Goal: Information Seeking & Learning: Check status

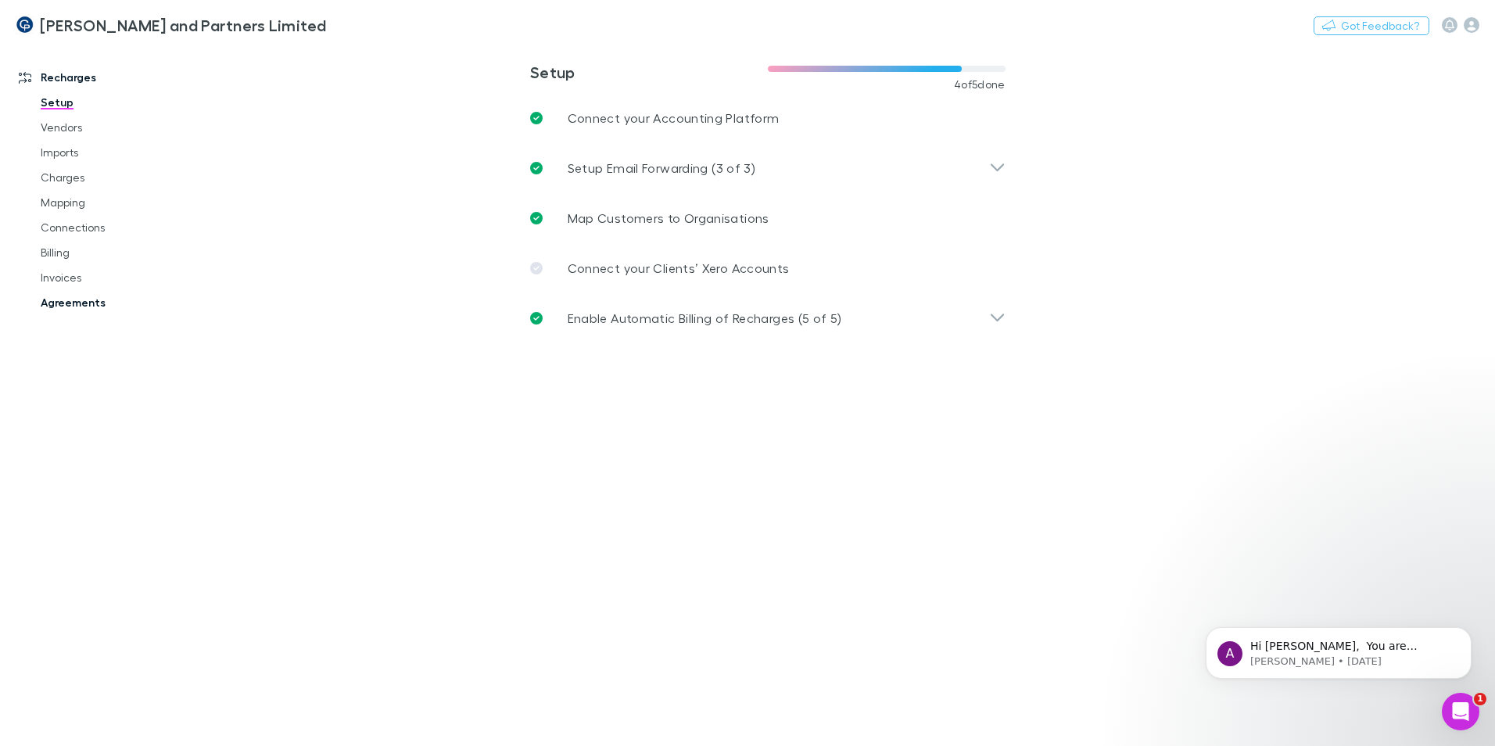
click at [69, 295] on link "Agreements" at bounding box center [118, 302] width 186 height 25
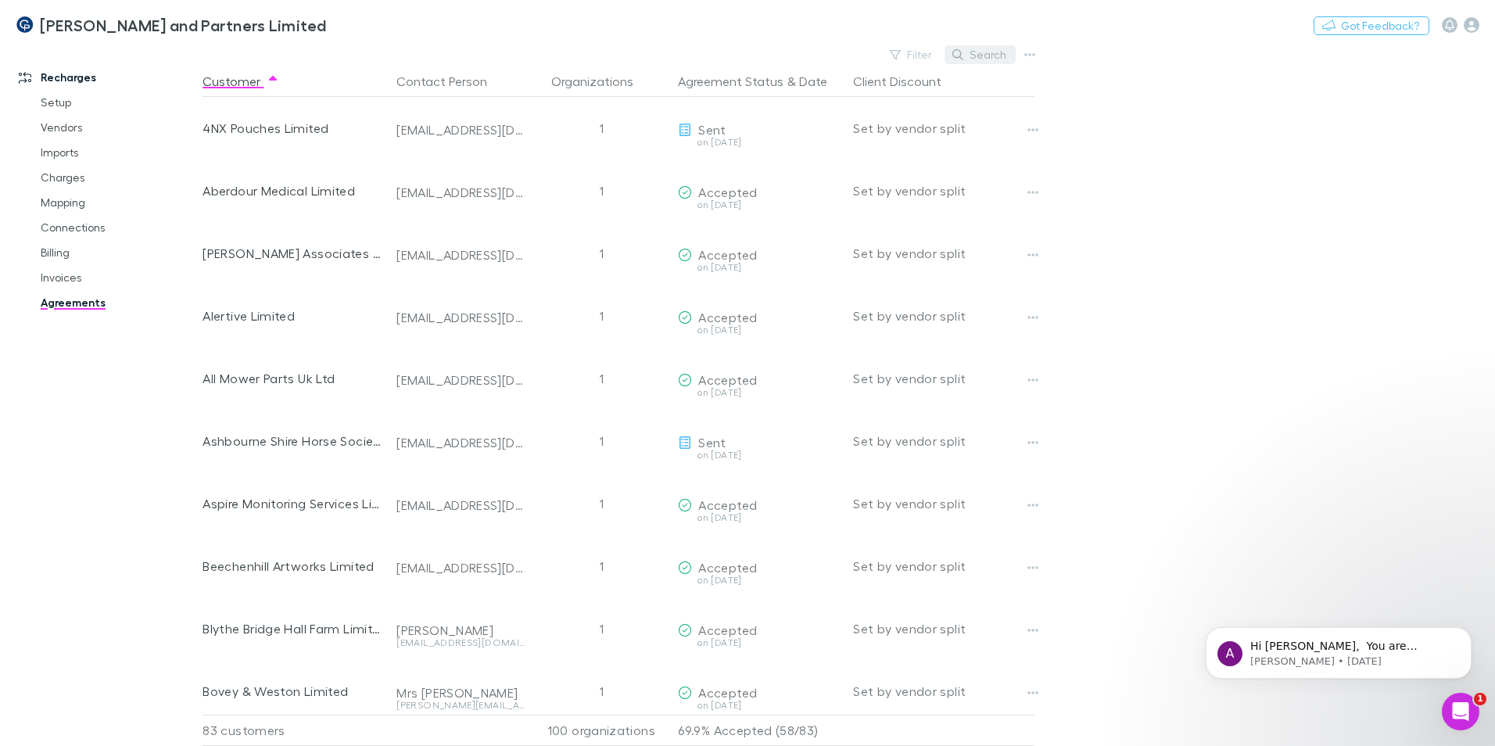
click at [988, 61] on button "Search" at bounding box center [980, 54] width 71 height 19
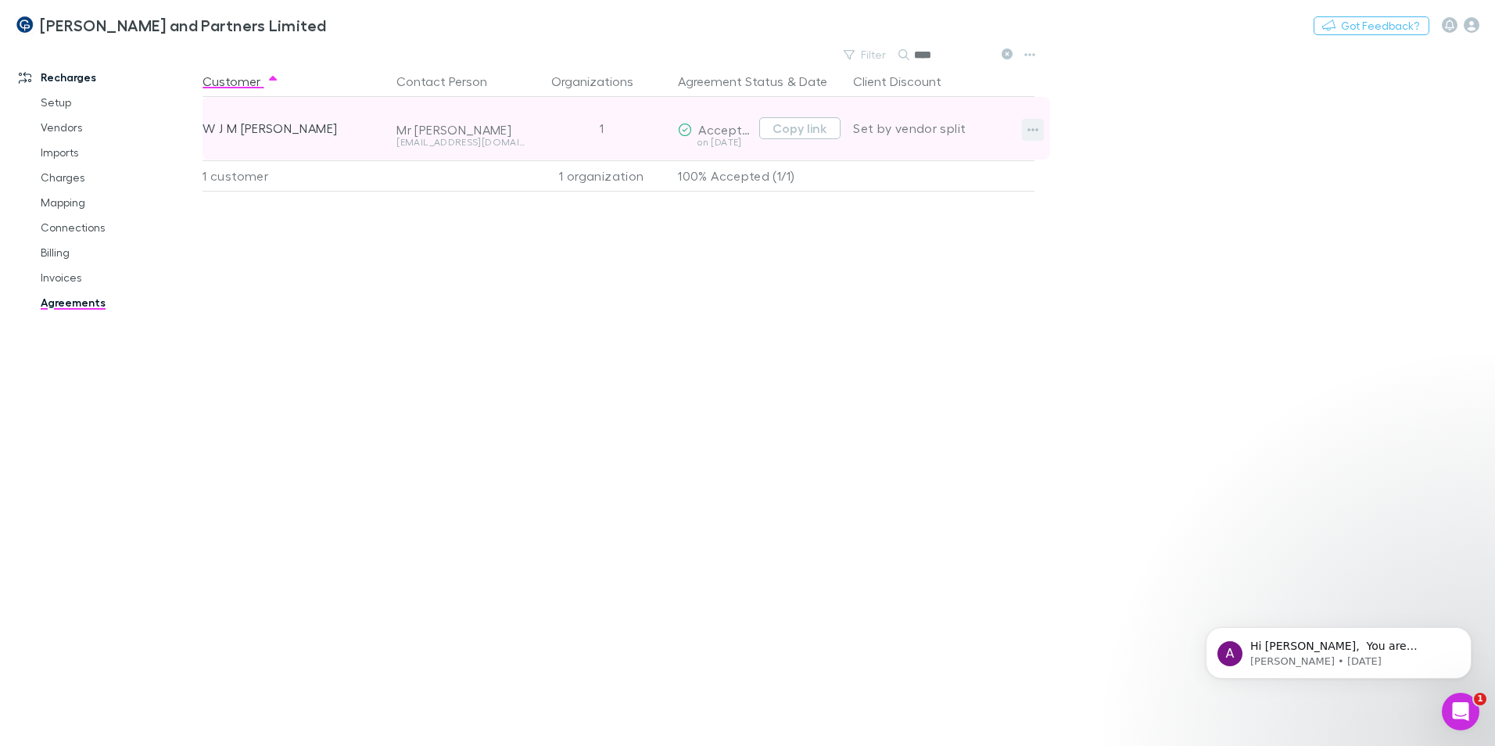
type input "****"
click at [1025, 127] on button "button" at bounding box center [1033, 130] width 22 height 22
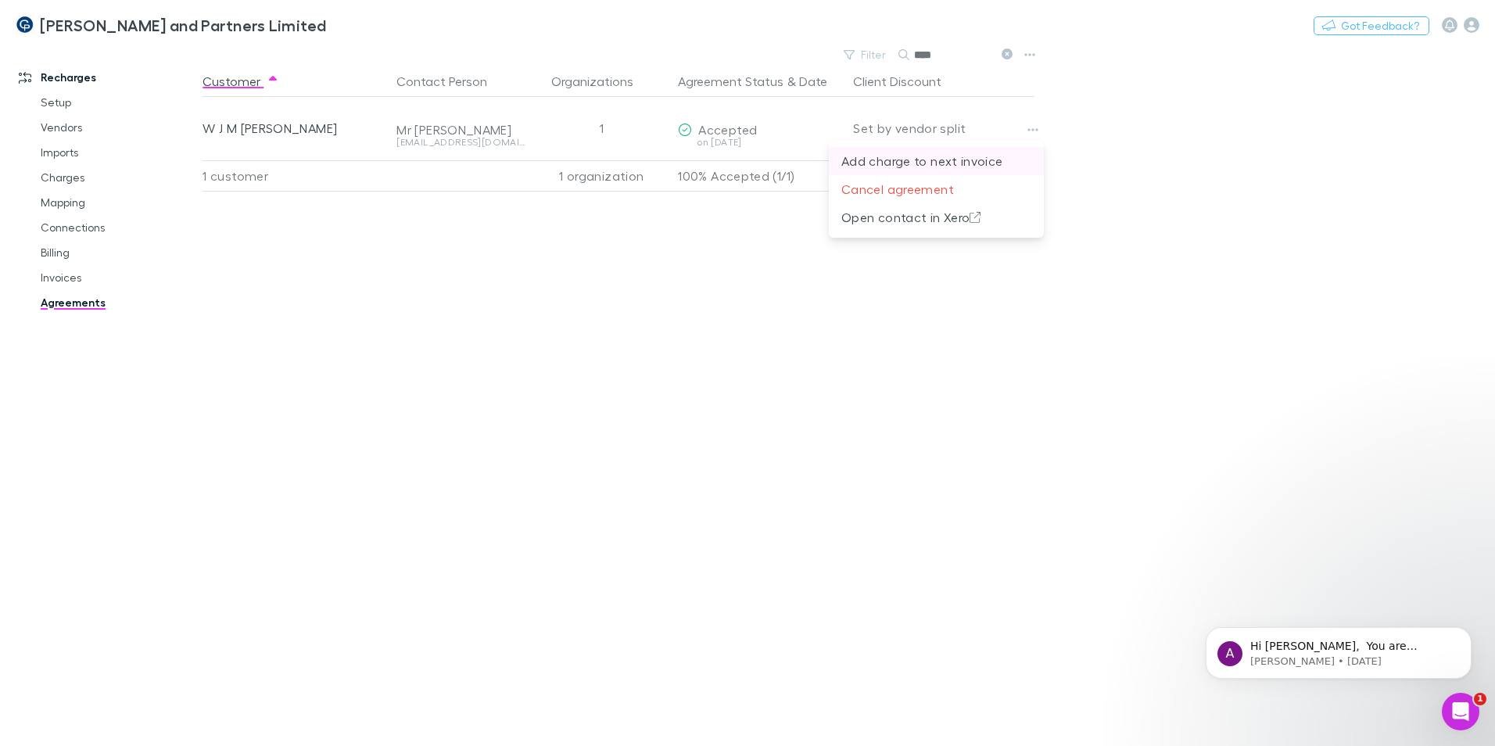
click at [910, 162] on p "Add charge to next invoice" at bounding box center [936, 161] width 190 height 19
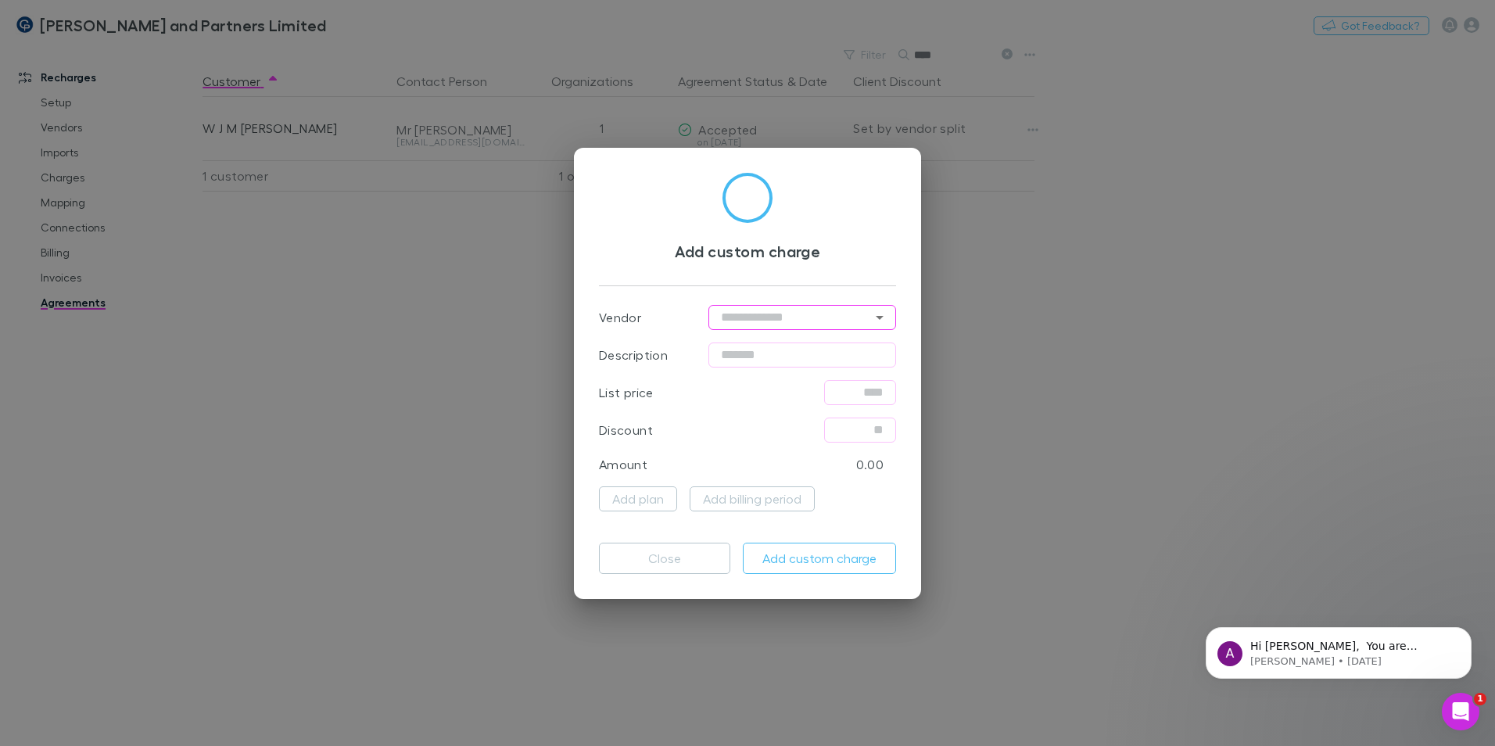
click at [877, 317] on icon "Open" at bounding box center [879, 317] width 19 height 19
click at [970, 263] on div "Add custom charge Vendor ​ Description ​ List price ​ Discount ​ Amount 0.00 Ad…" at bounding box center [747, 373] width 1495 height 746
click at [701, 563] on button "Close" at bounding box center [664, 558] width 131 height 31
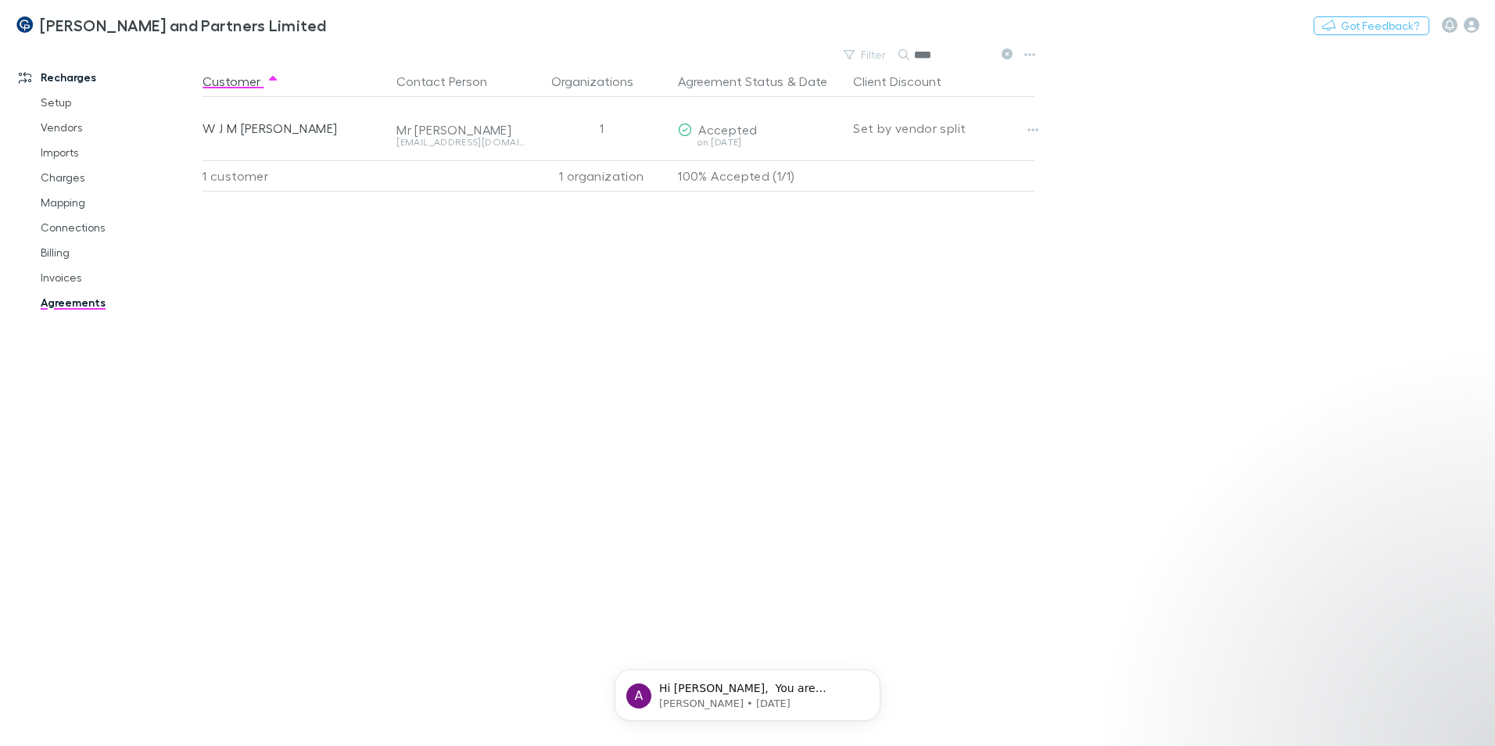
click at [60, 309] on link "Agreements" at bounding box center [118, 302] width 186 height 25
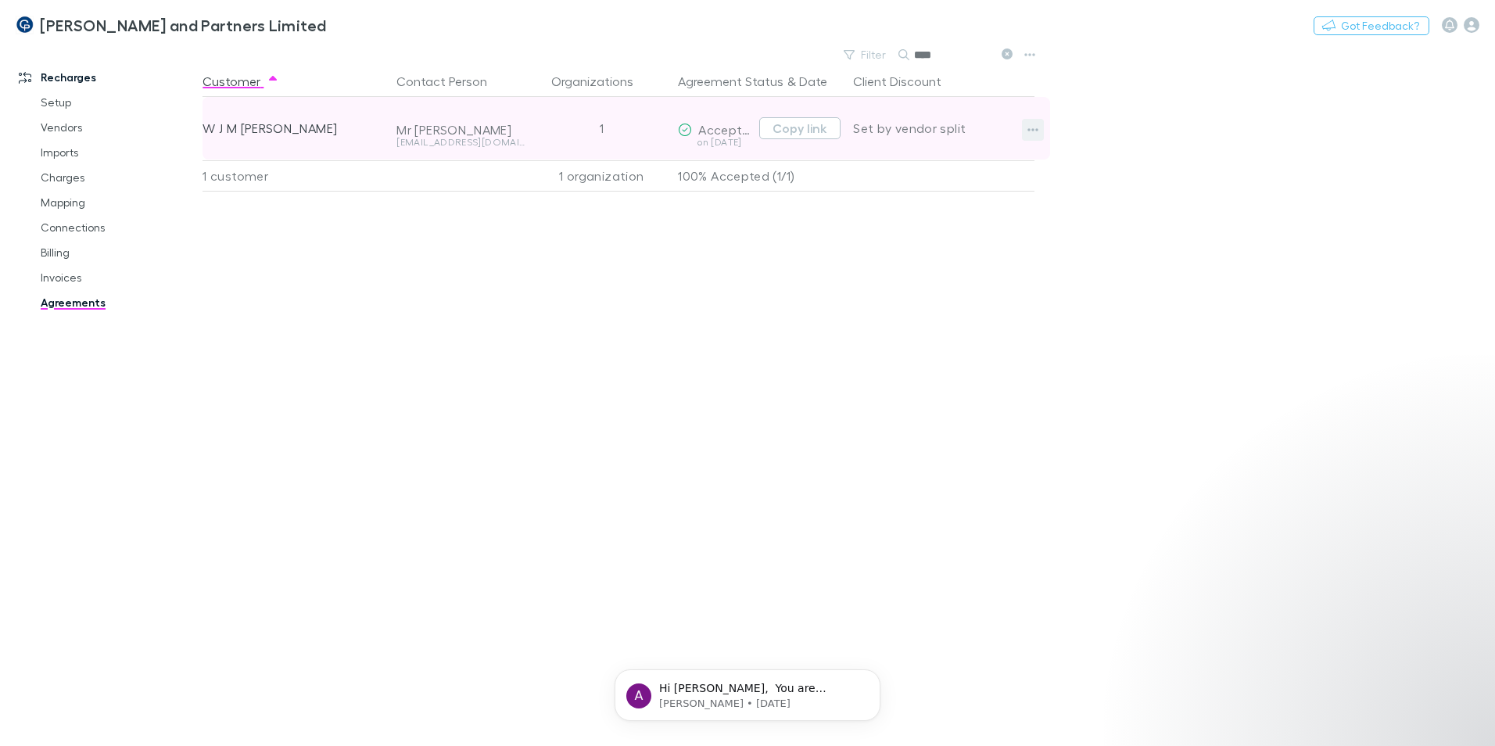
click at [1037, 130] on icon "button" at bounding box center [1033, 129] width 11 height 3
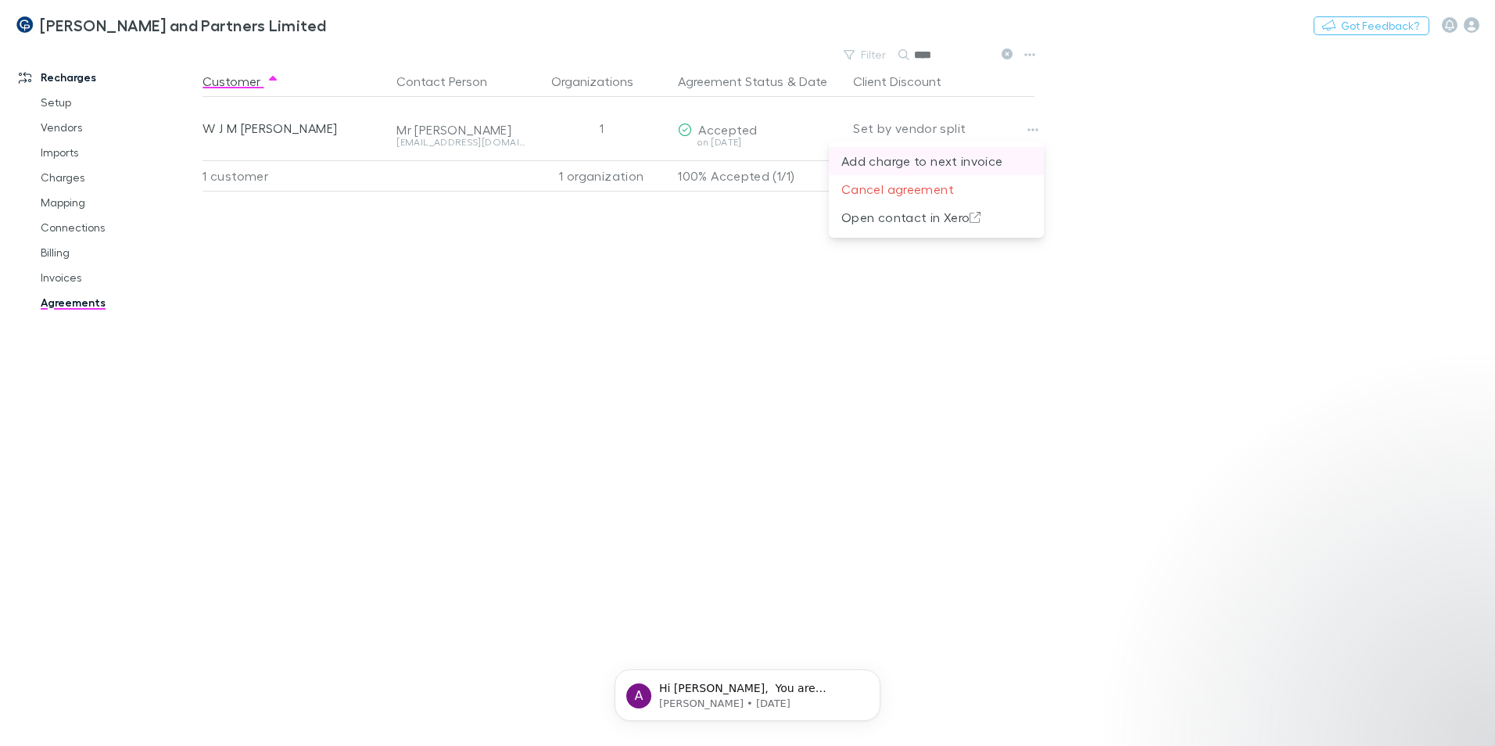
click at [977, 159] on p "Add charge to next invoice" at bounding box center [936, 161] width 190 height 19
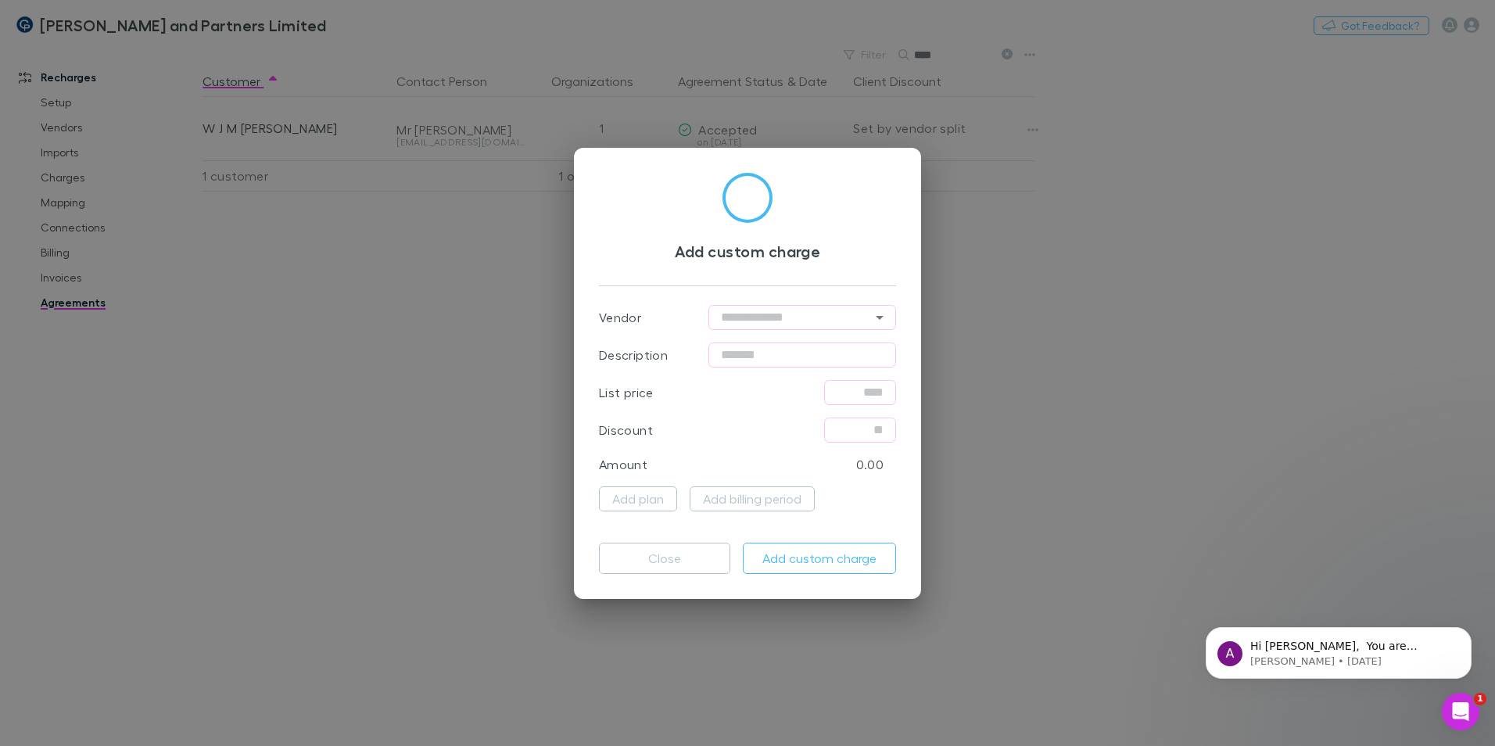
drag, startPoint x: 1092, startPoint y: 321, endPoint x: 1103, endPoint y: 317, distance: 11.6
click at [1100, 317] on div "Add custom charge Vendor ​ Description ​ List price ​ Discount ​ Amount 0.00 Ad…" at bounding box center [747, 373] width 1495 height 746
click at [1096, 279] on div "Add custom charge Vendor ​ Description ​ List price ​ Discount ​ Amount 0.00 Ad…" at bounding box center [747, 373] width 1495 height 746
click at [658, 565] on button "Close" at bounding box center [664, 558] width 131 height 31
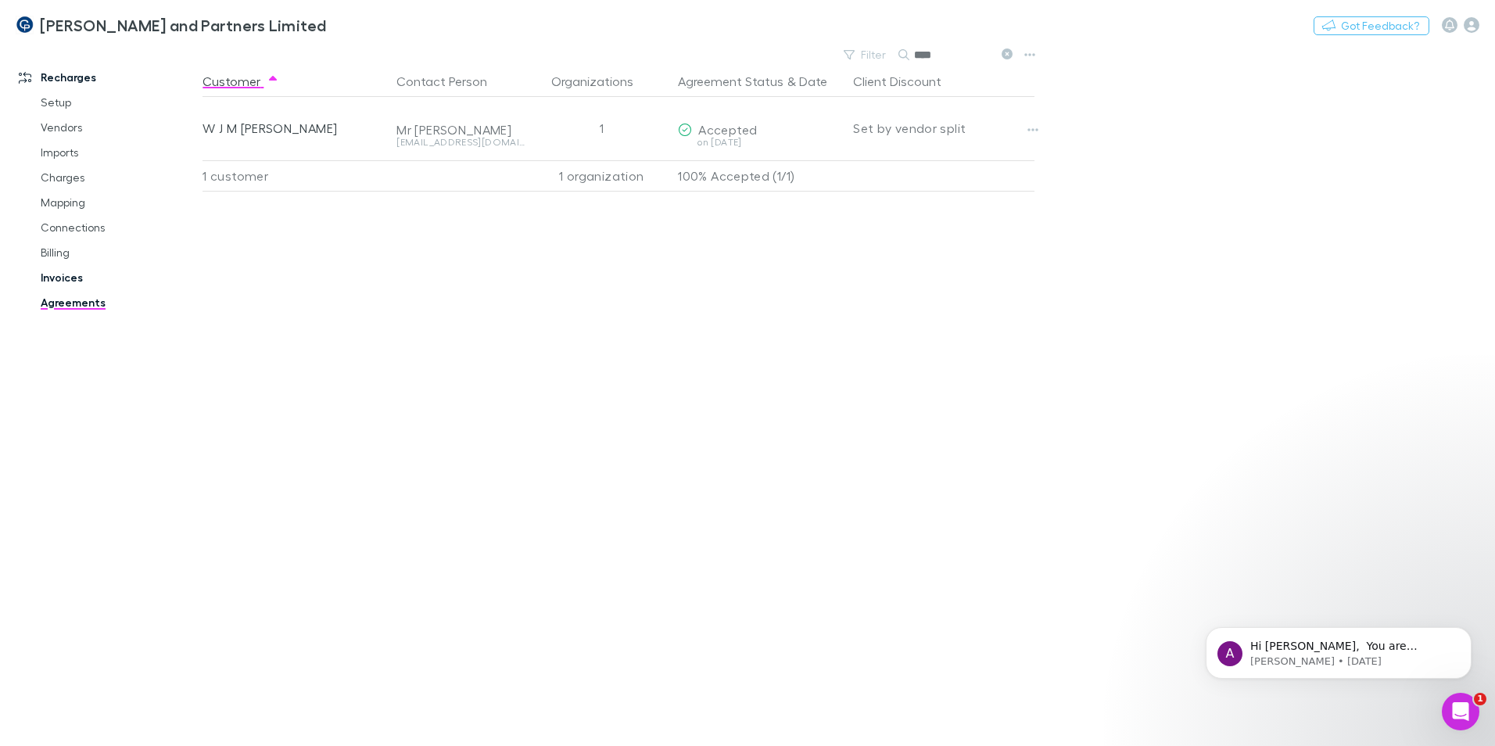
click at [66, 275] on link "Invoices" at bounding box center [118, 277] width 186 height 25
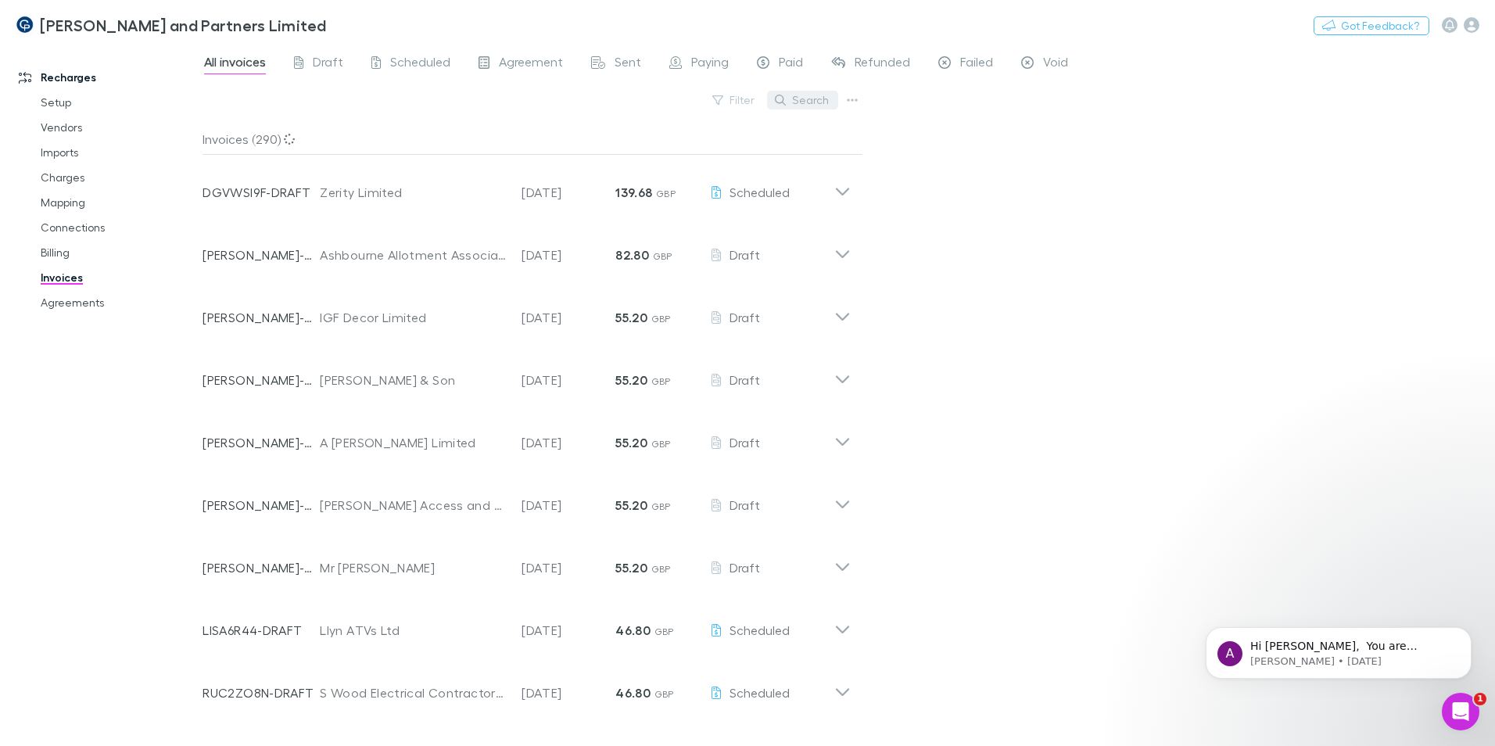
click at [809, 100] on button "Search" at bounding box center [802, 100] width 71 height 19
click at [299, 67] on icon at bounding box center [298, 64] width 9 height 16
click at [417, 62] on span "Scheduled" at bounding box center [420, 64] width 60 height 20
click at [809, 106] on button "Search" at bounding box center [802, 100] width 71 height 19
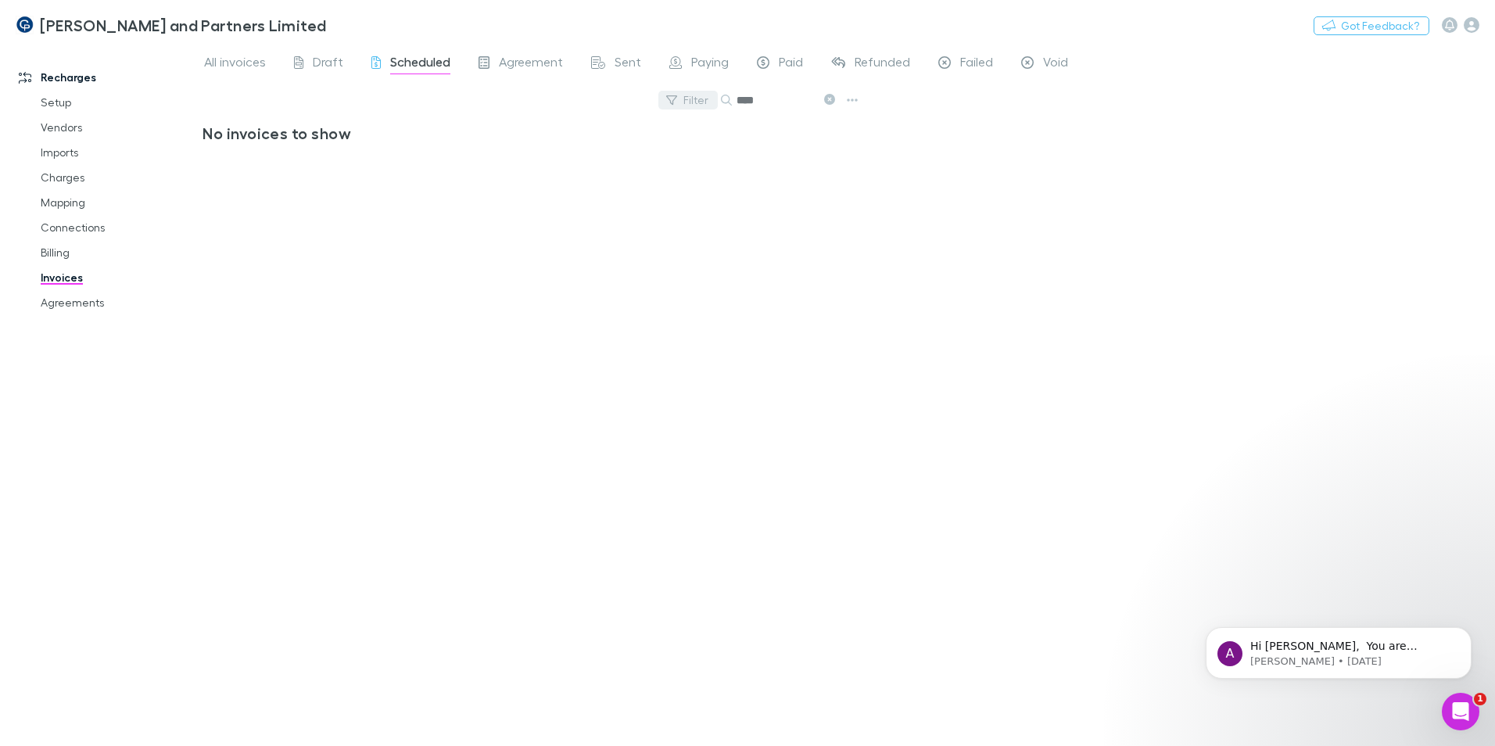
drag, startPoint x: 723, startPoint y: 94, endPoint x: 701, endPoint y: 95, distance: 21.1
click at [701, 95] on div "Filter Search ****" at bounding box center [533, 106] width 661 height 34
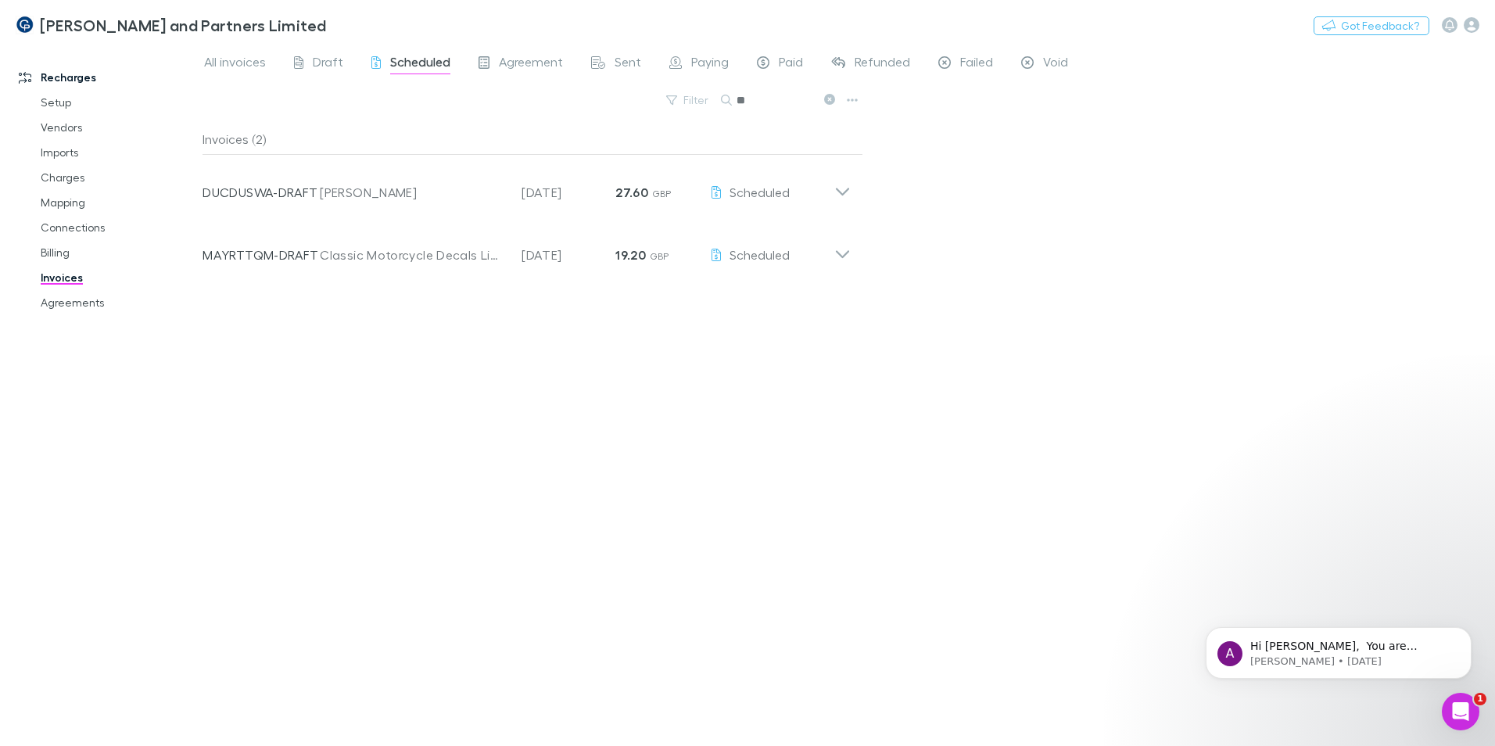
type input "***"
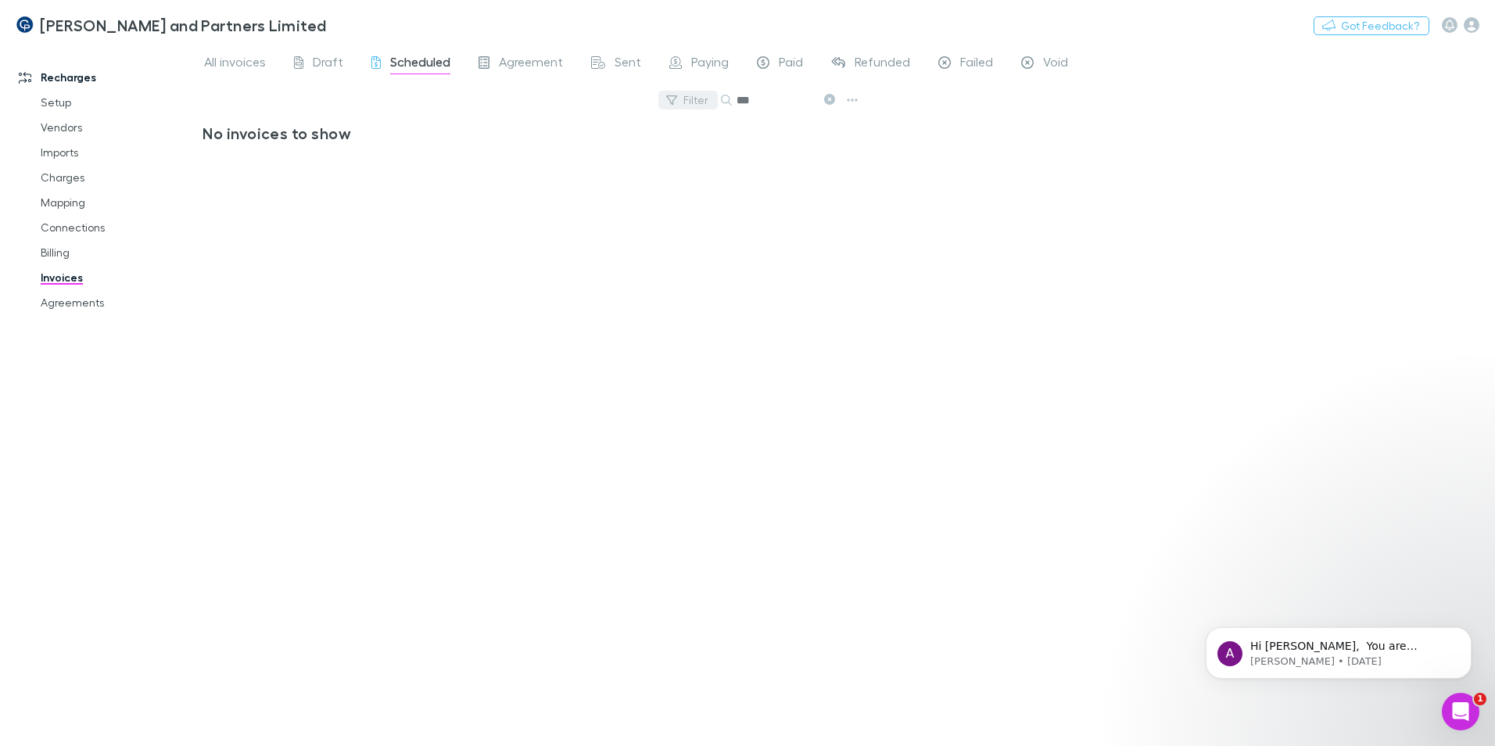
drag, startPoint x: 724, startPoint y: 96, endPoint x: 665, endPoint y: 93, distance: 58.7
click at [665, 93] on div "Filter Search ***" at bounding box center [533, 106] width 661 height 34
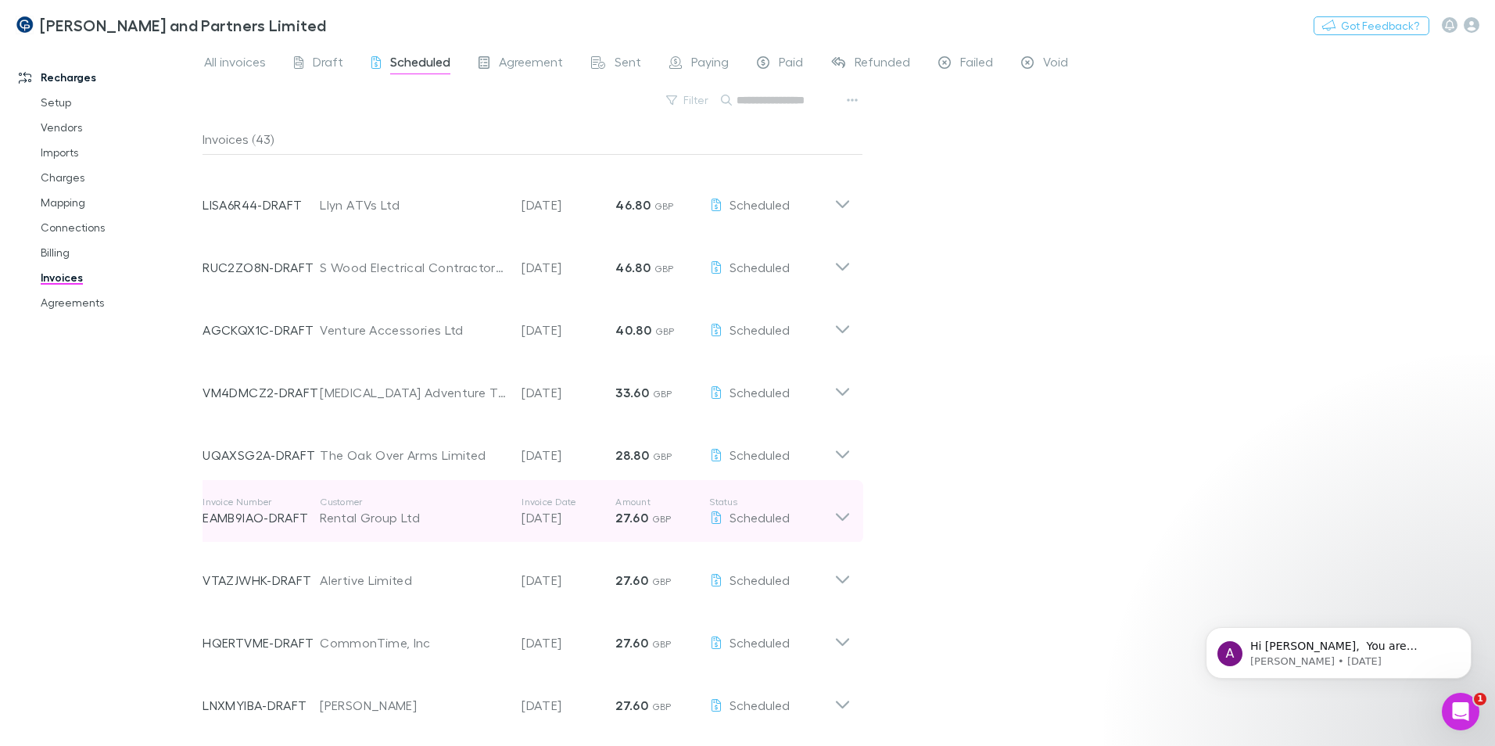
scroll to position [78, 0]
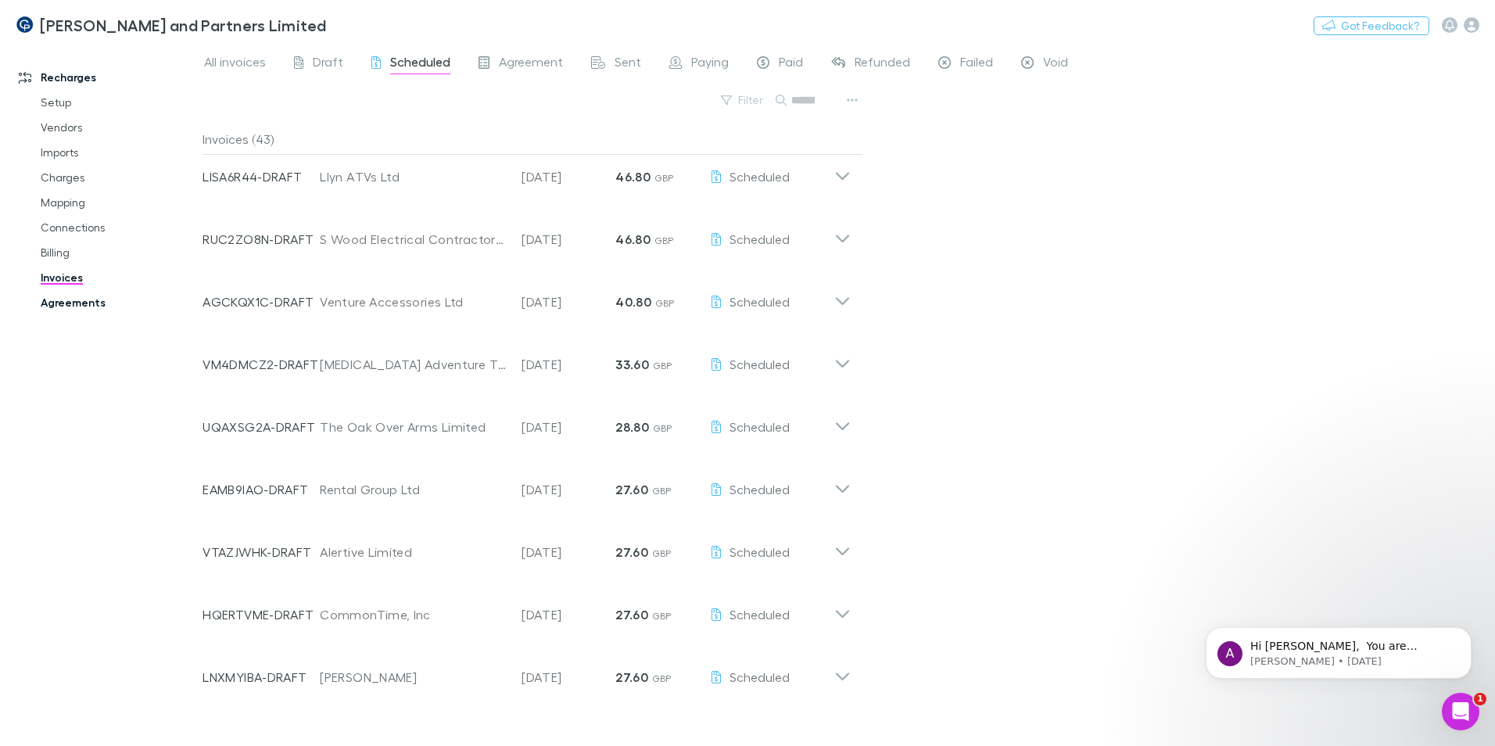
click at [45, 310] on link "Agreements" at bounding box center [118, 302] width 186 height 25
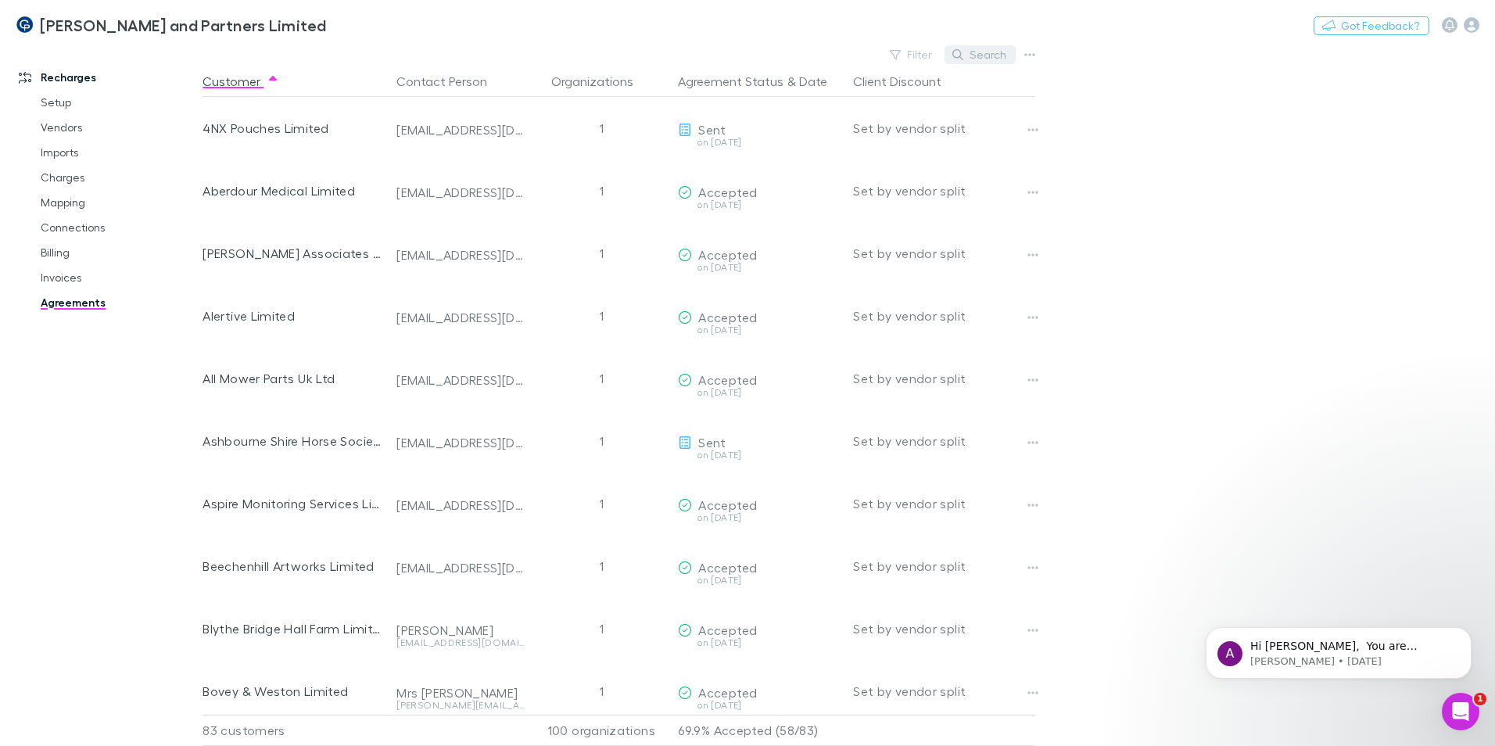
click at [991, 46] on button "Search" at bounding box center [980, 54] width 71 height 19
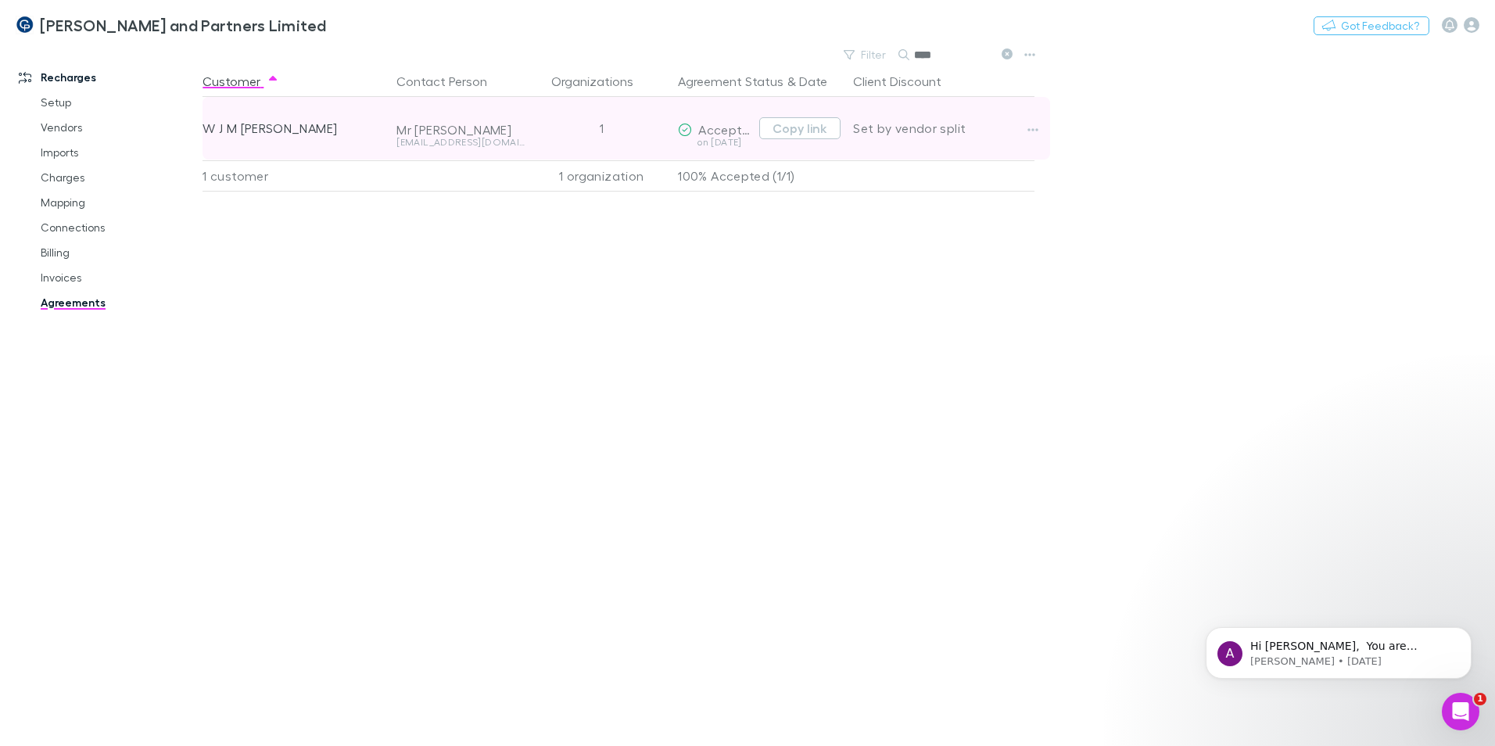
type input "****"
click at [534, 121] on div "1" at bounding box center [601, 128] width 141 height 63
click at [1031, 128] on icon "button" at bounding box center [1032, 130] width 11 height 13
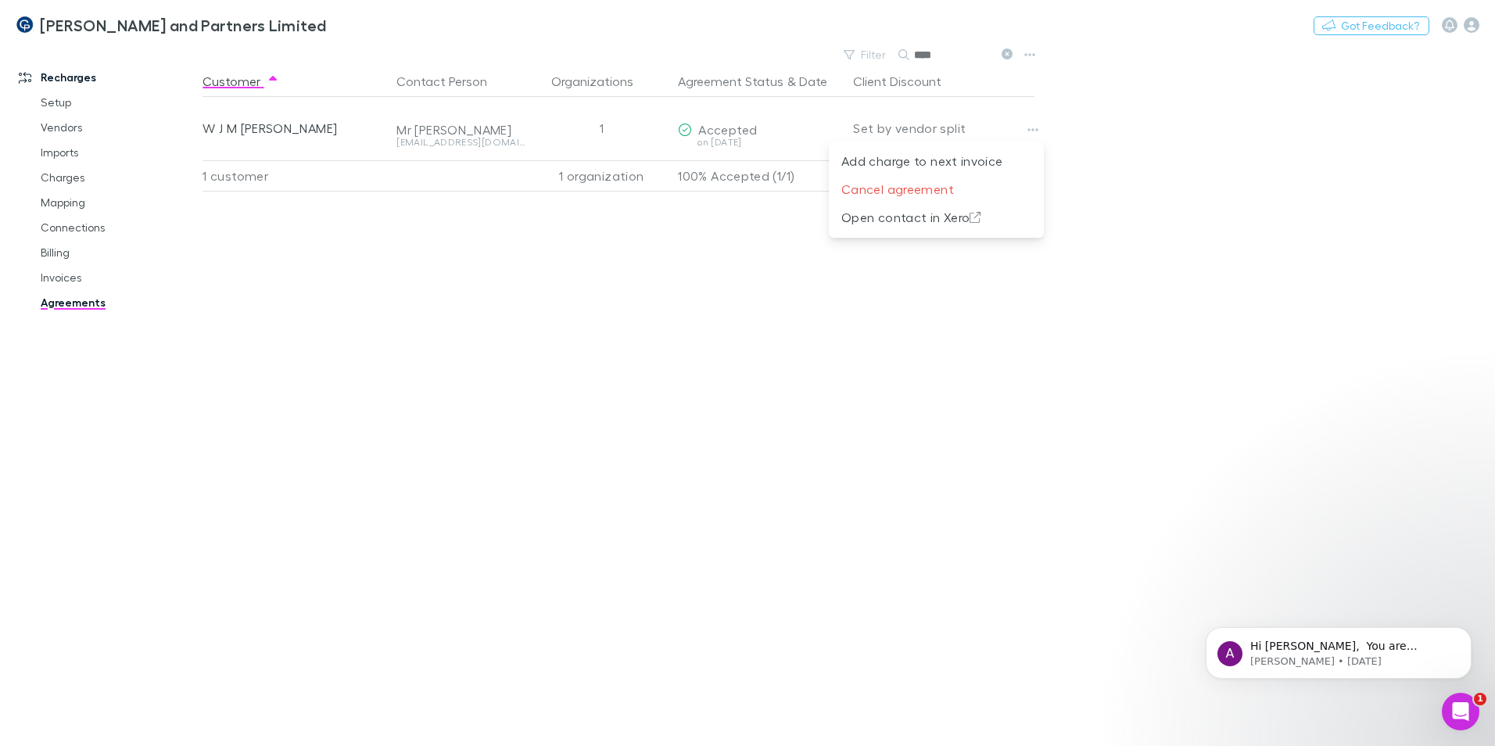
click at [769, 295] on div at bounding box center [747, 373] width 1495 height 746
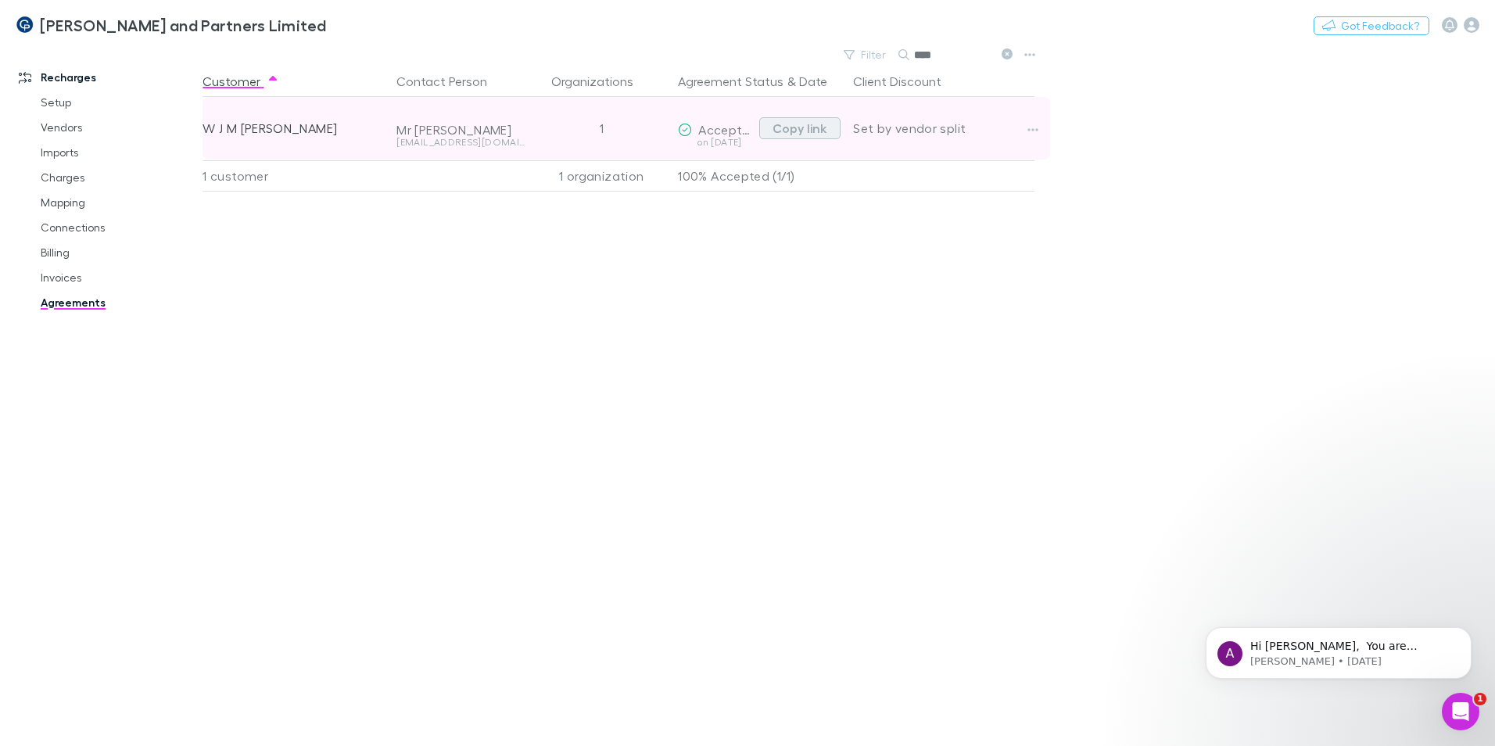
click at [805, 129] on button "Copy link" at bounding box center [799, 128] width 81 height 22
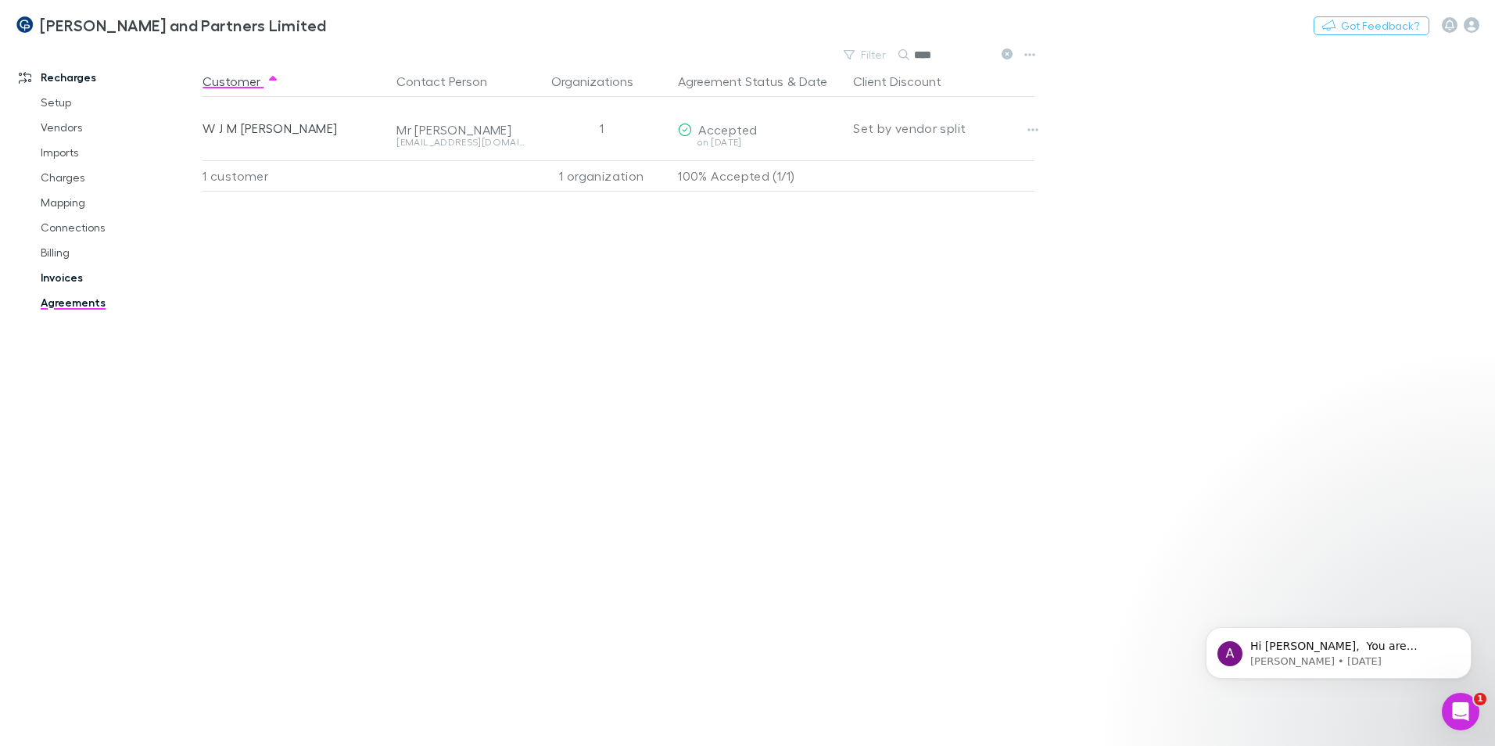
click at [73, 278] on link "Invoices" at bounding box center [118, 277] width 186 height 25
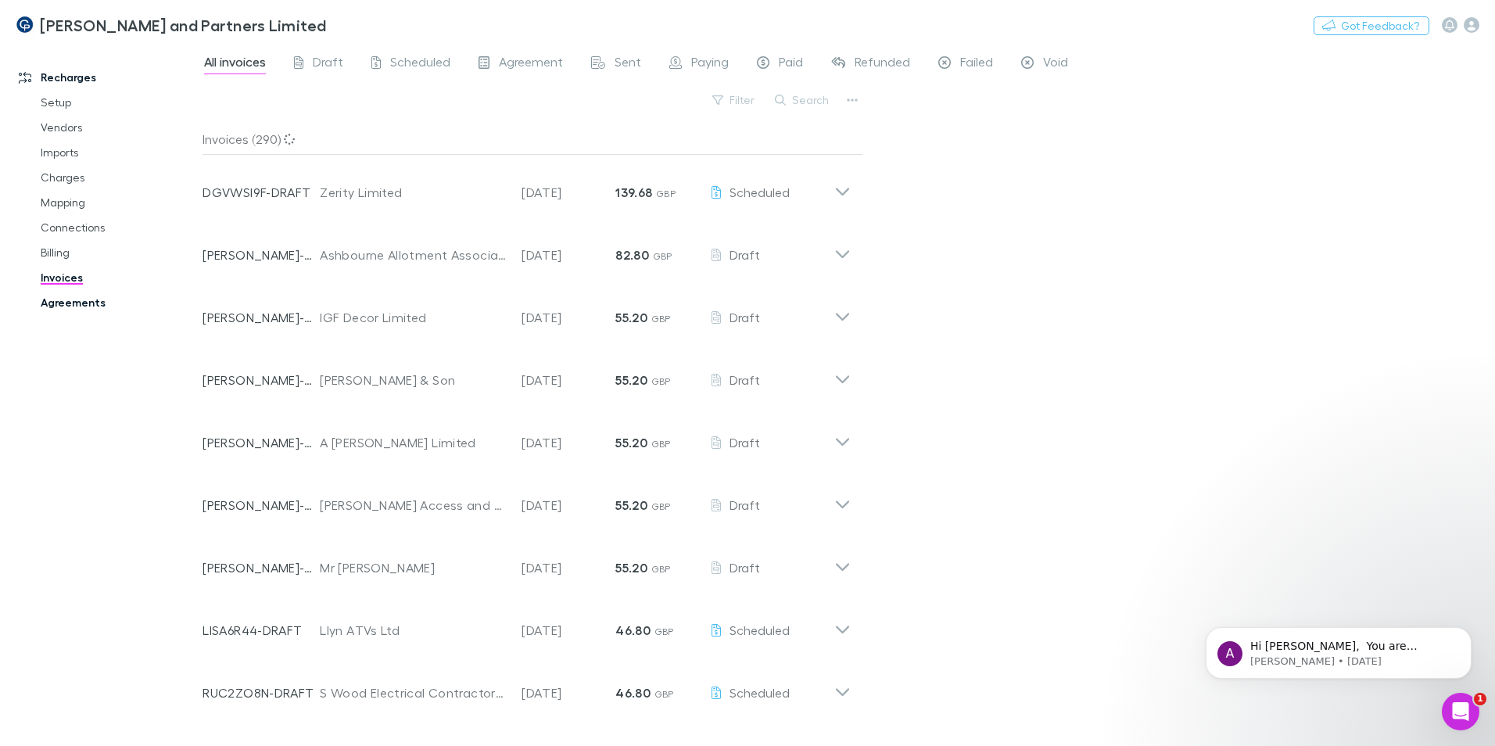
click at [89, 298] on link "Agreements" at bounding box center [118, 302] width 186 height 25
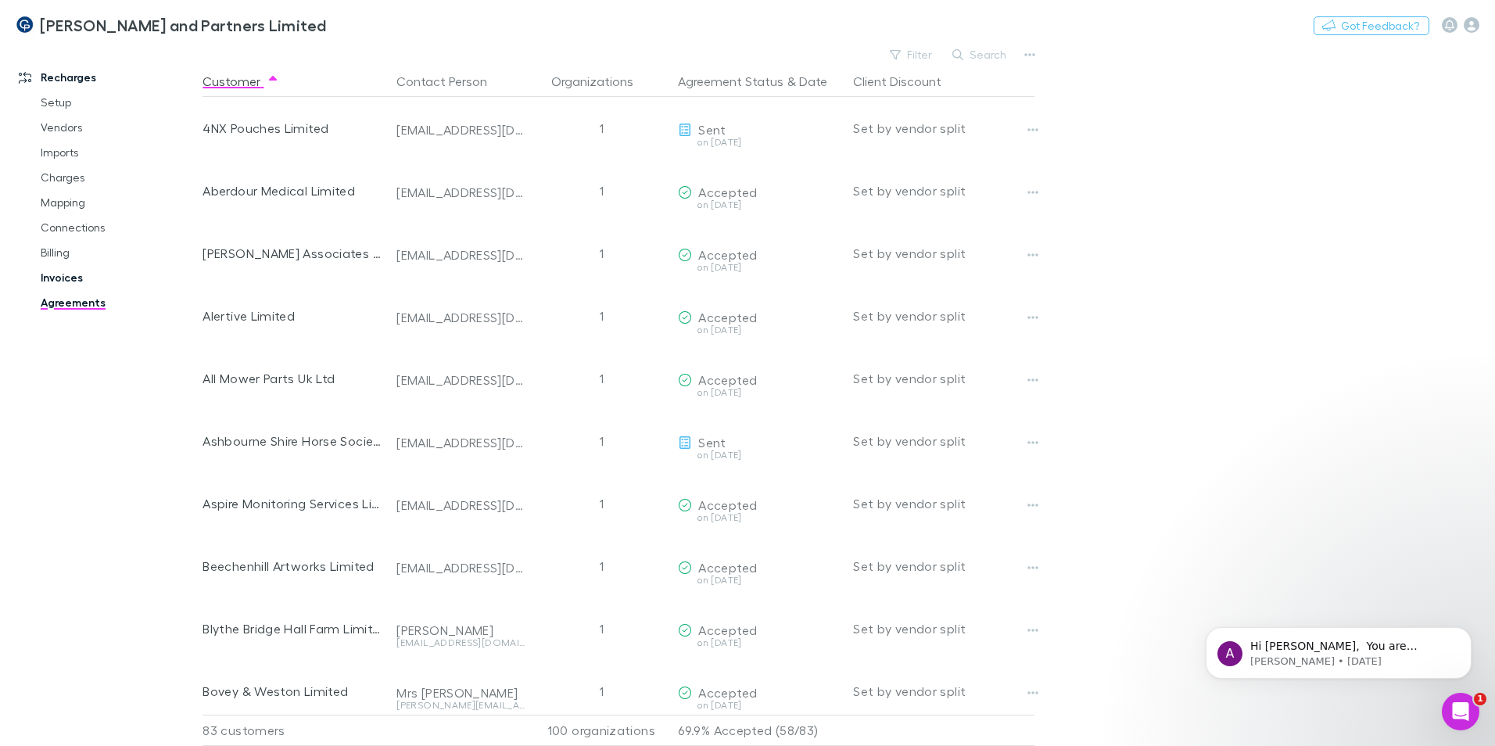
click at [61, 285] on link "Invoices" at bounding box center [118, 277] width 186 height 25
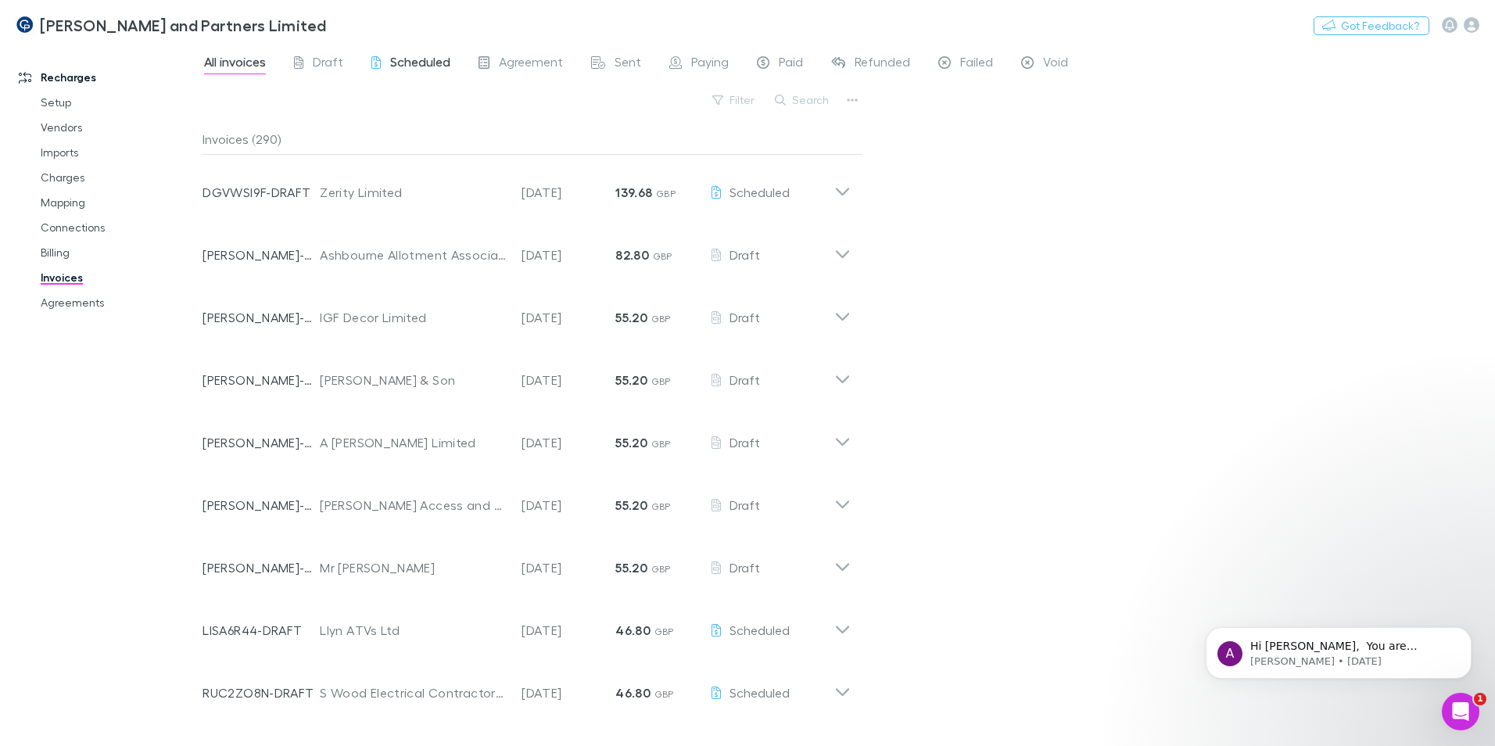
click at [418, 69] on span "Scheduled" at bounding box center [420, 64] width 60 height 20
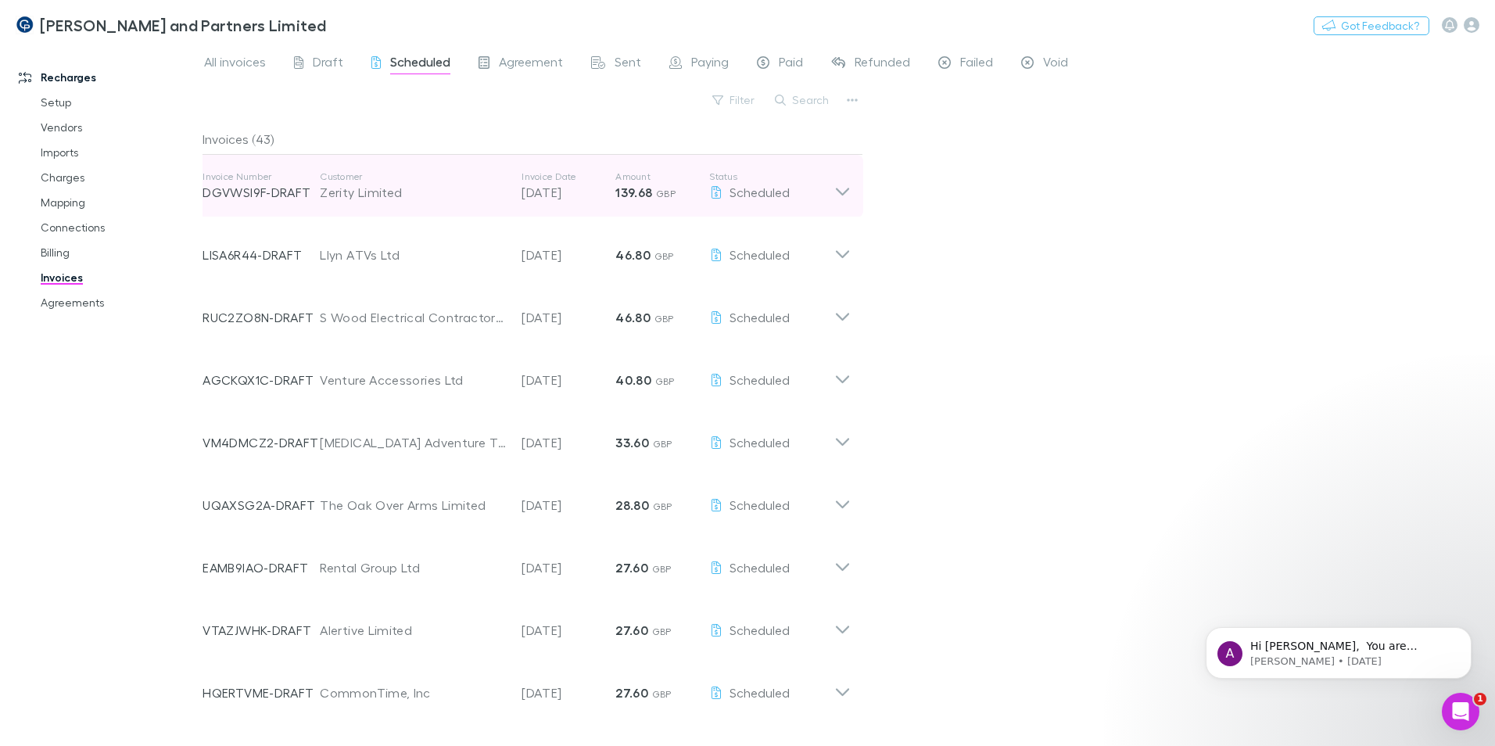
click at [846, 187] on icon at bounding box center [842, 185] width 16 height 31
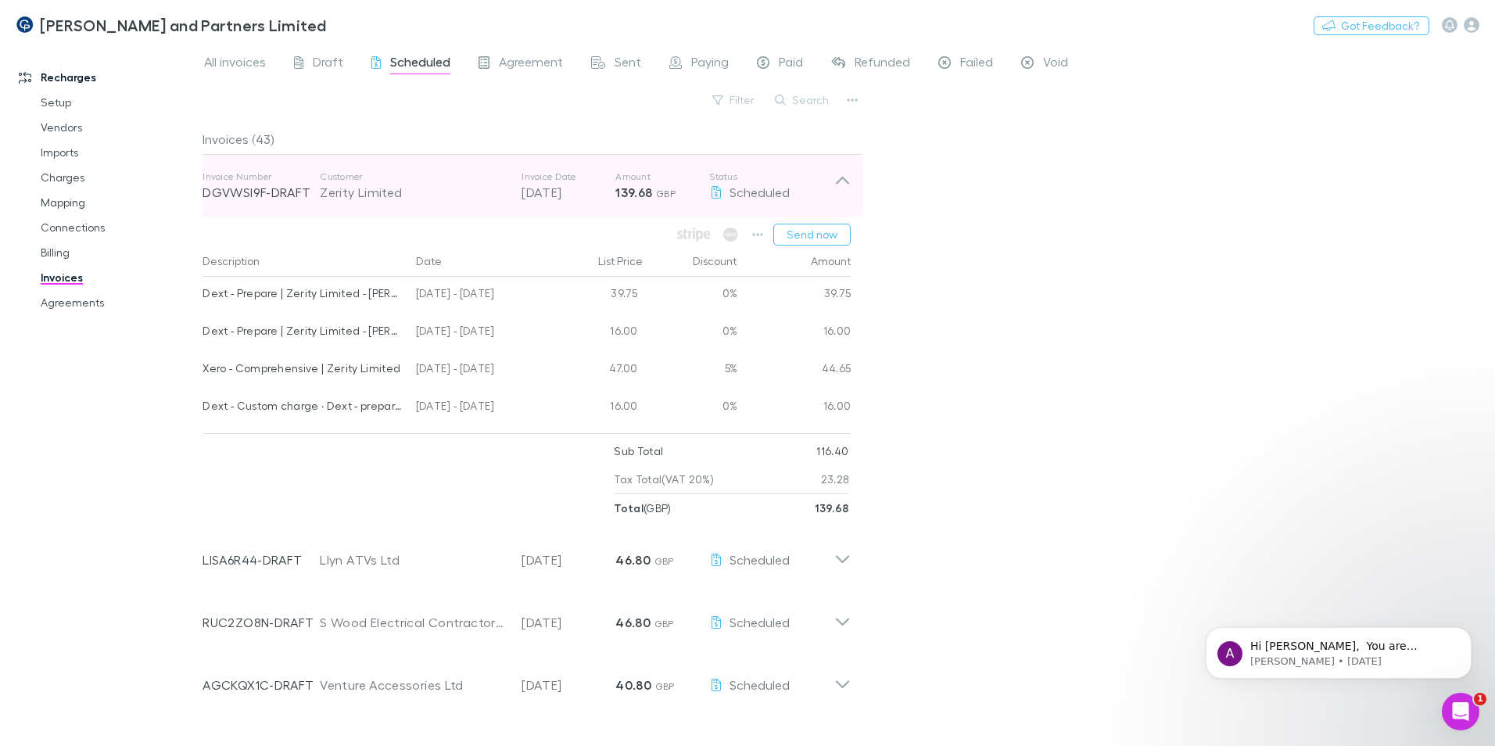
click at [844, 174] on icon at bounding box center [842, 185] width 16 height 31
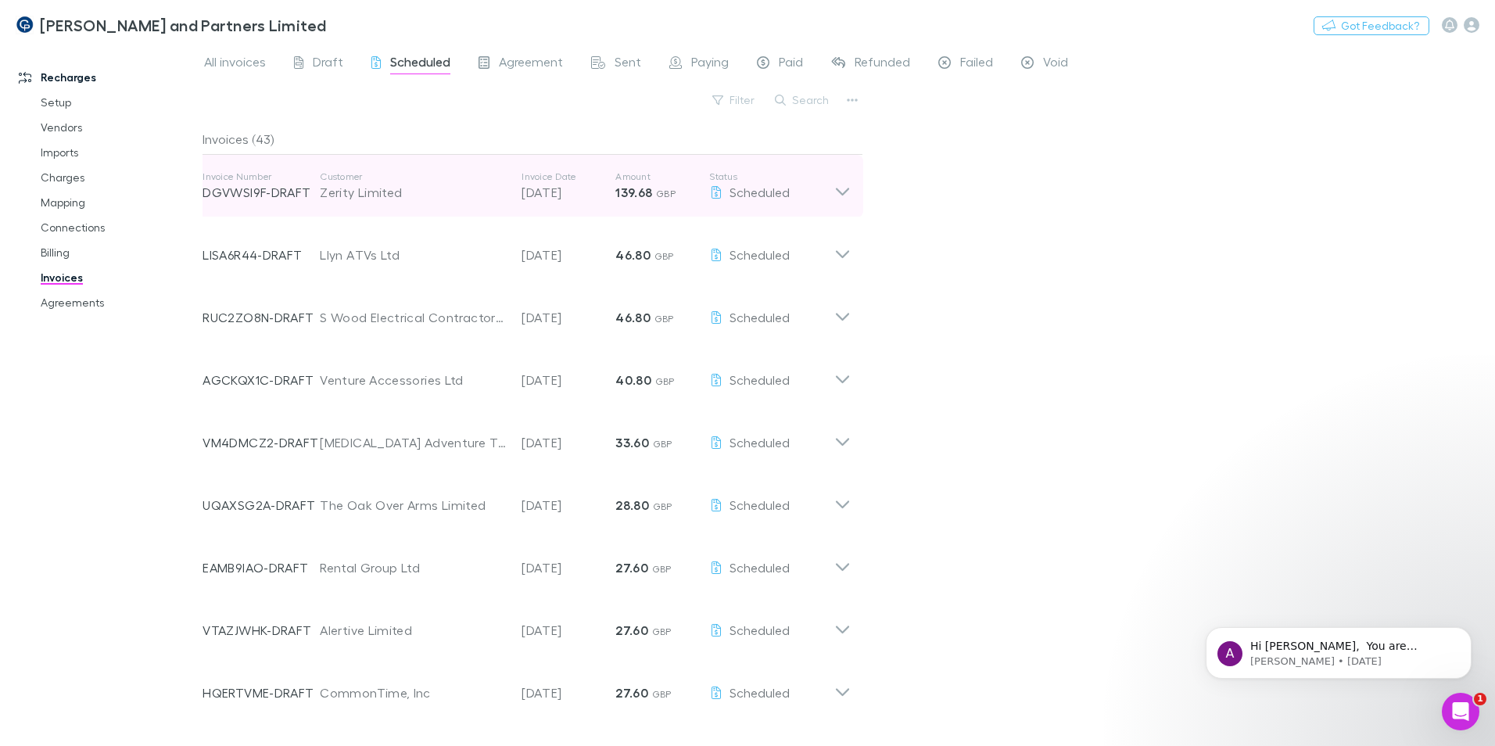
click at [843, 193] on icon at bounding box center [842, 185] width 16 height 31
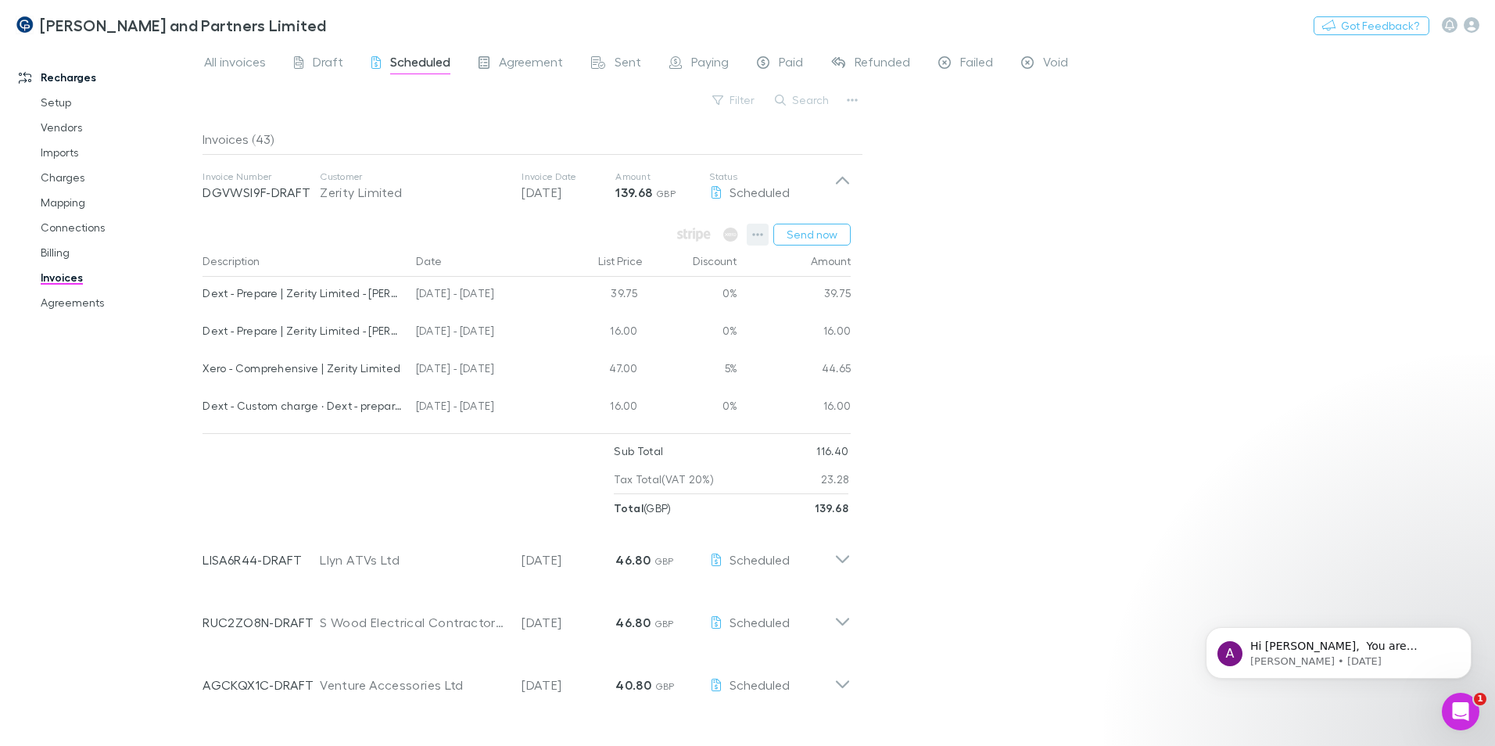
click at [758, 234] on icon "button" at bounding box center [757, 234] width 11 height 13
click at [1203, 193] on div at bounding box center [747, 373] width 1495 height 746
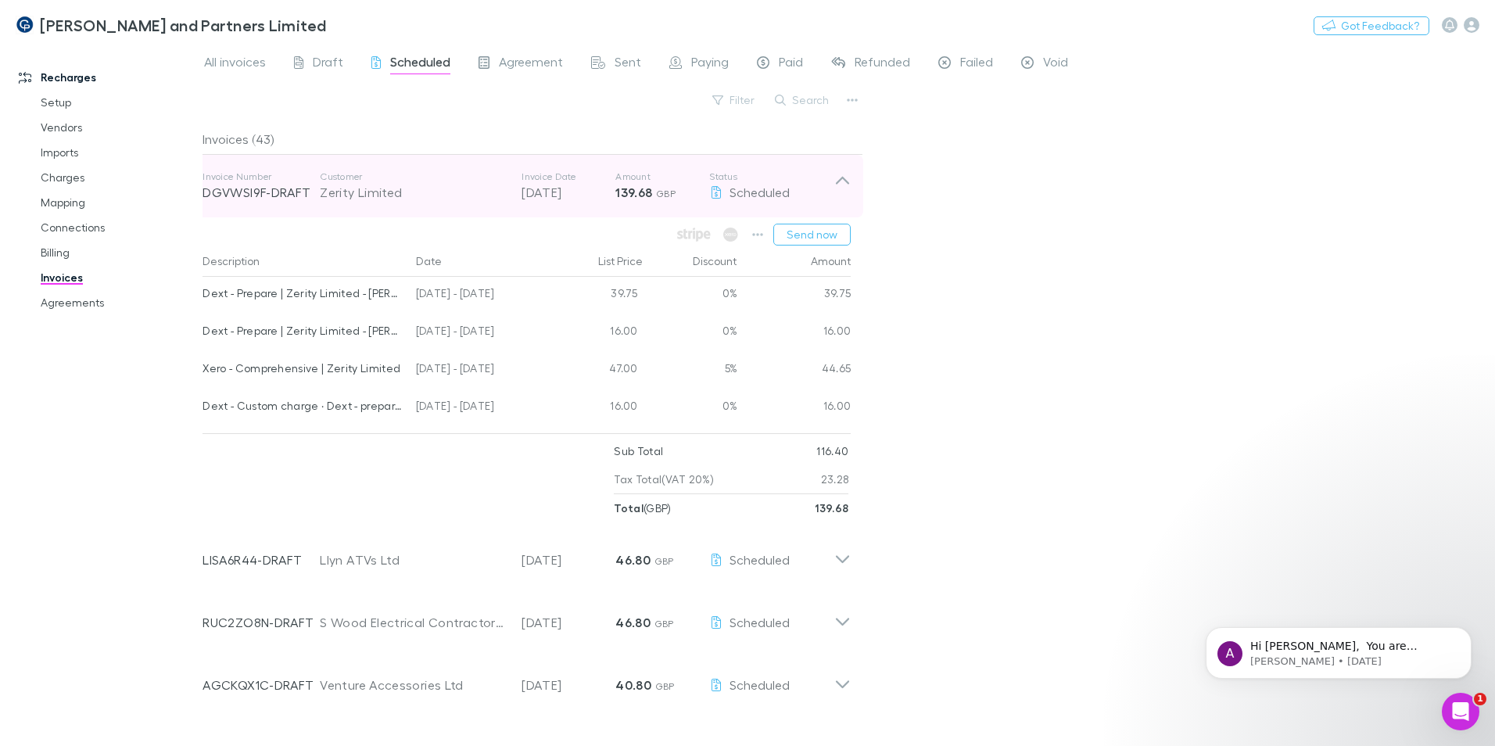
click at [842, 180] on icon at bounding box center [842, 185] width 16 height 31
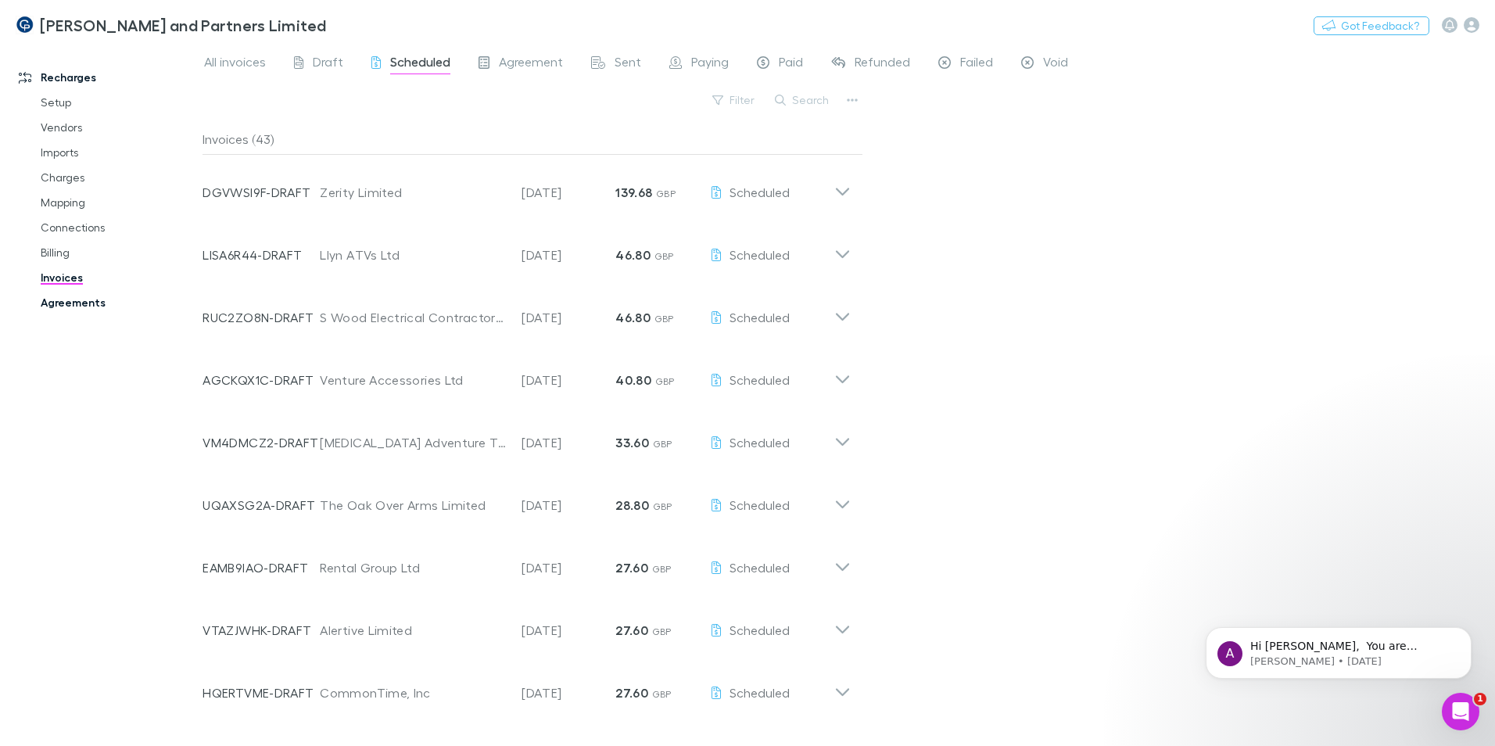
click at [80, 300] on link "Agreements" at bounding box center [118, 302] width 186 height 25
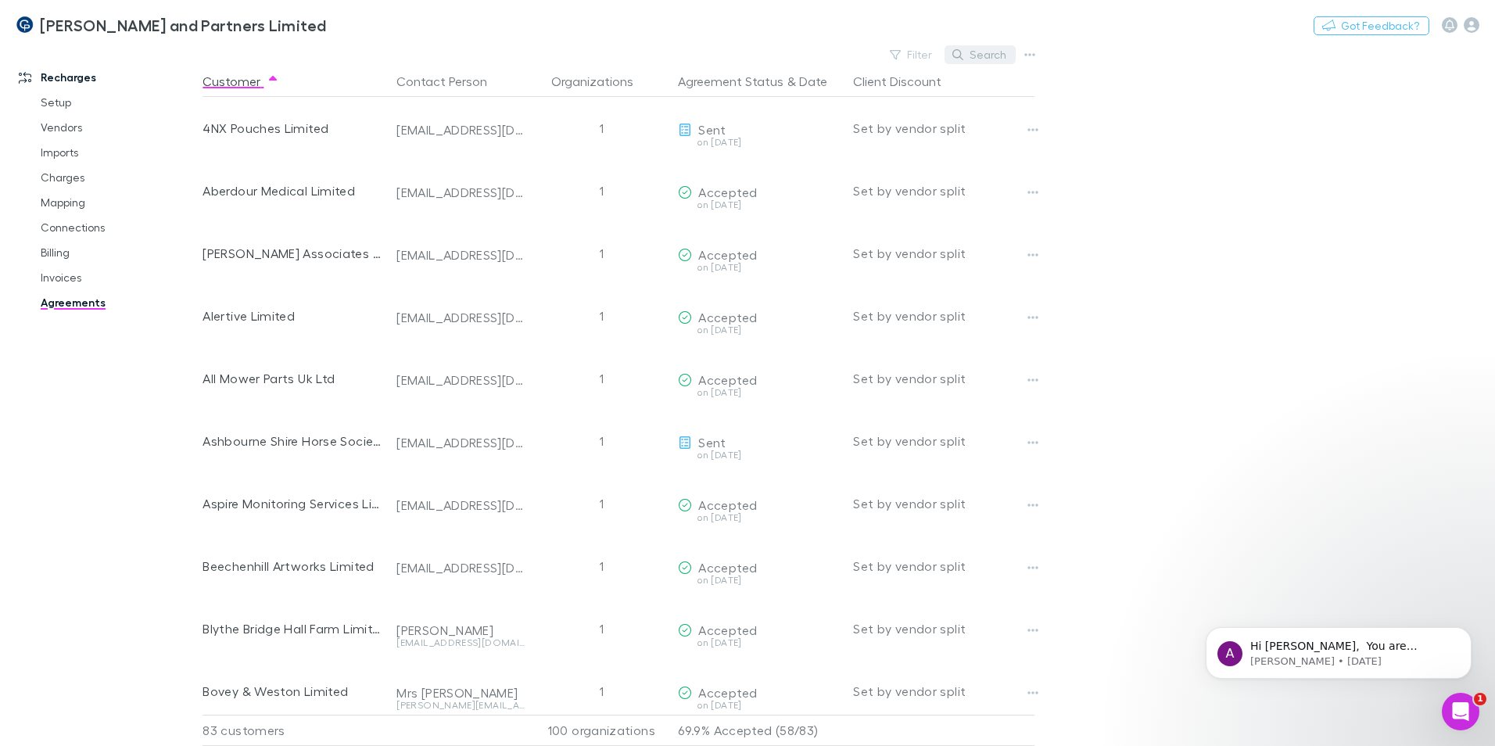
click at [974, 55] on button "Search" at bounding box center [980, 54] width 71 height 19
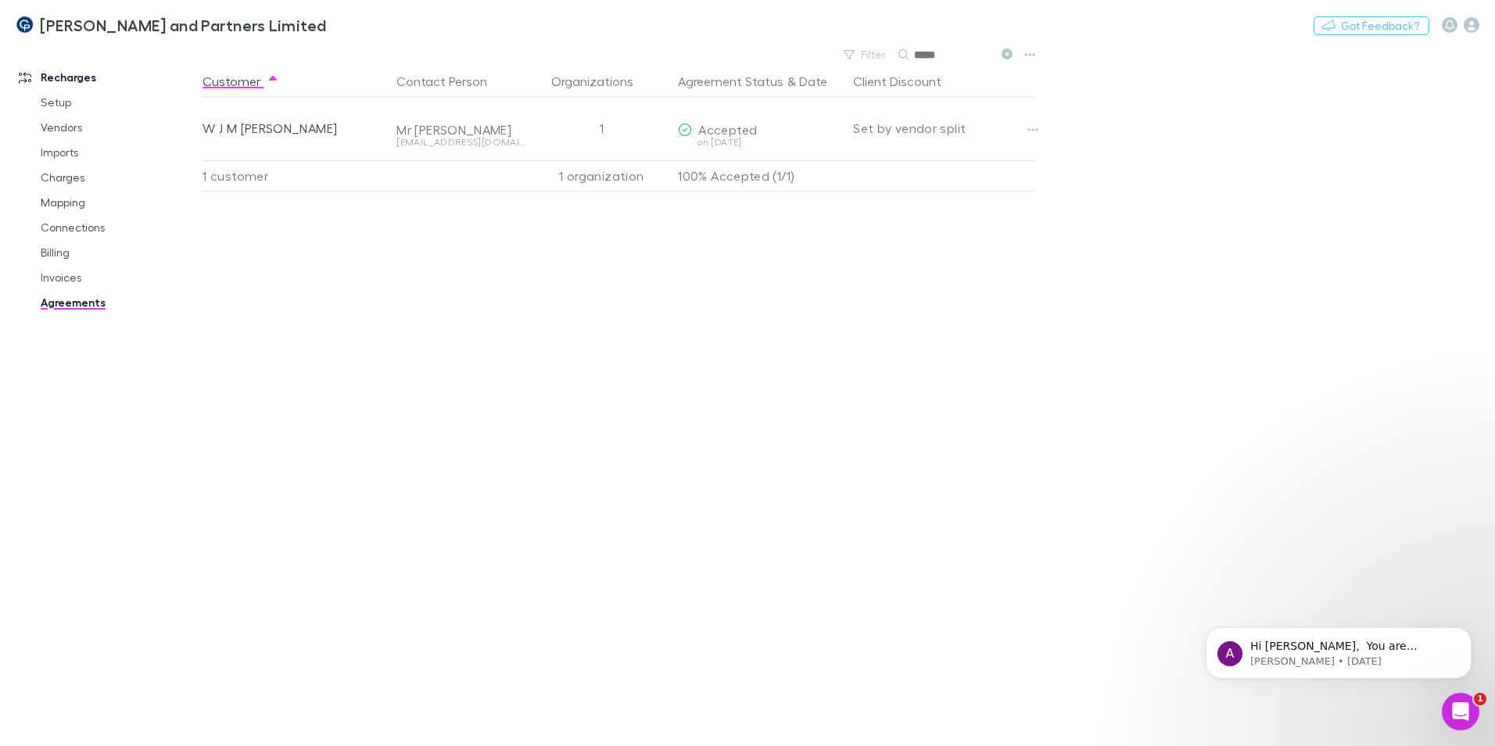
type input "*****"
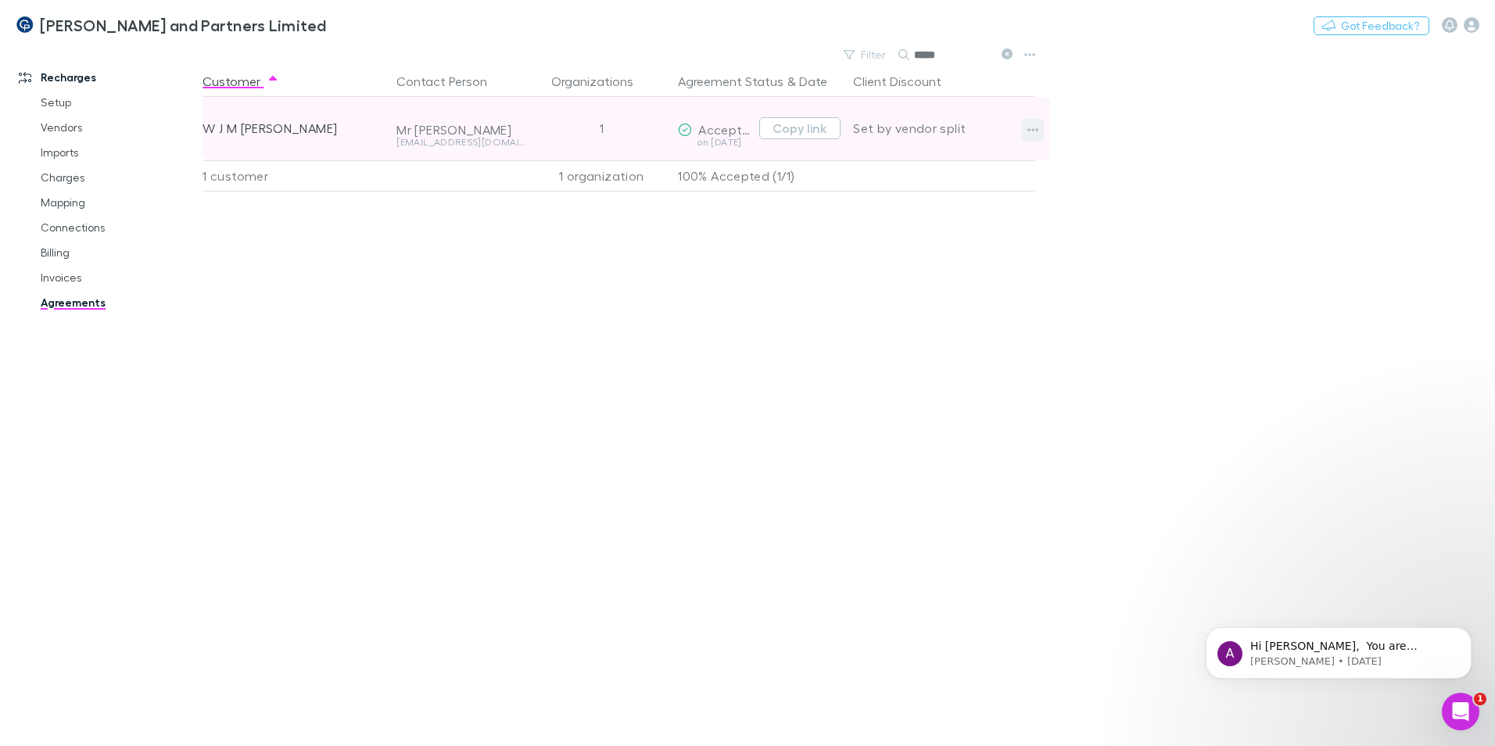
click at [1027, 130] on button "button" at bounding box center [1033, 130] width 22 height 22
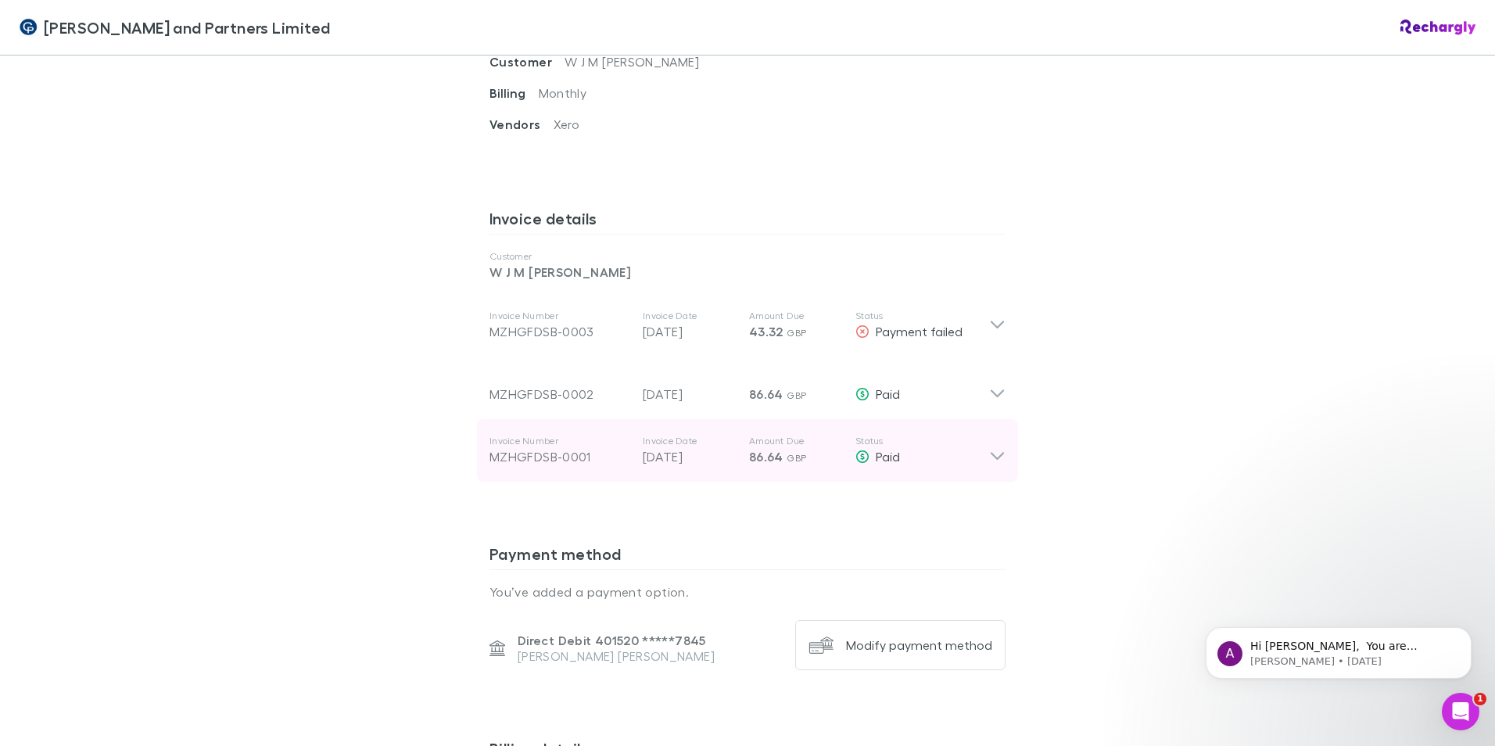
scroll to position [704, 0]
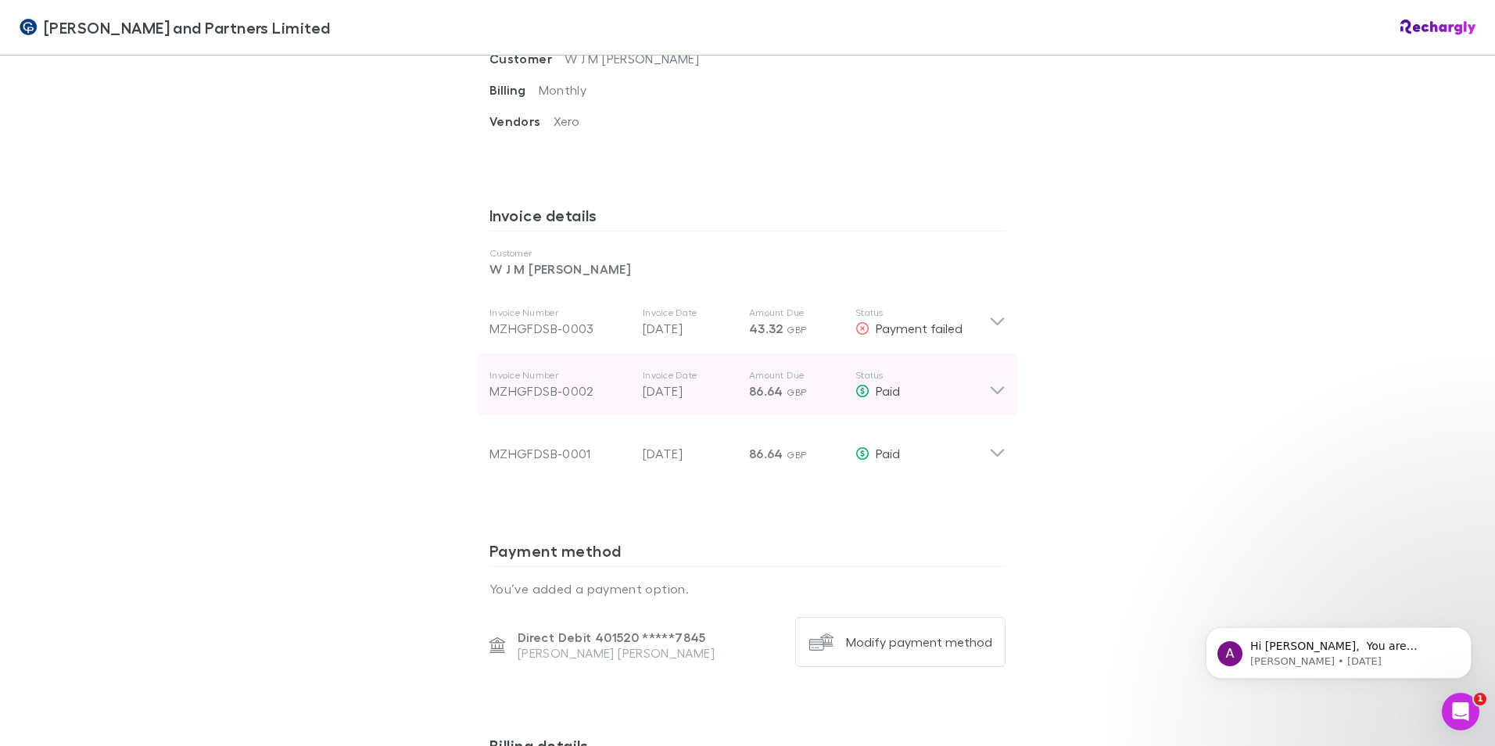
click at [989, 369] on icon at bounding box center [997, 384] width 16 height 31
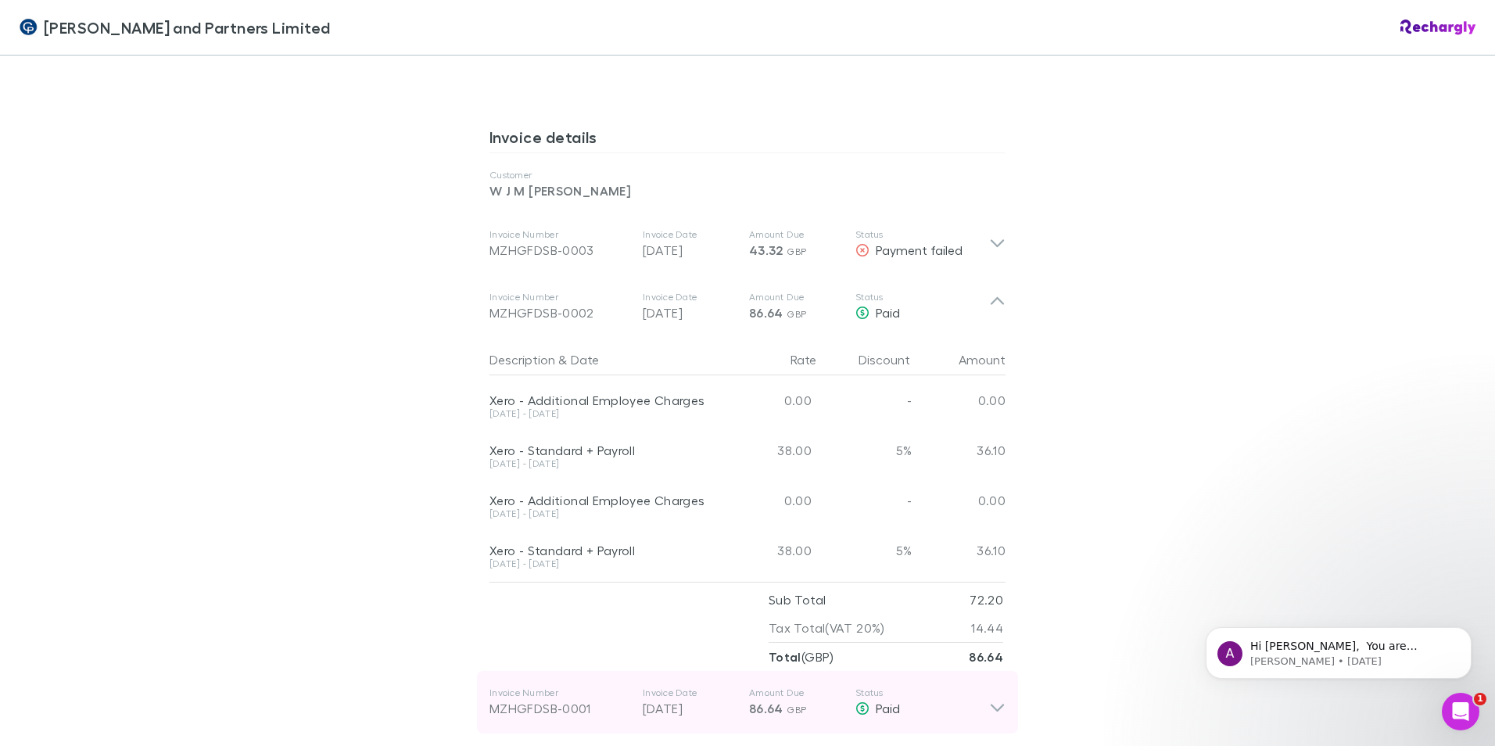
scroll to position [860, 0]
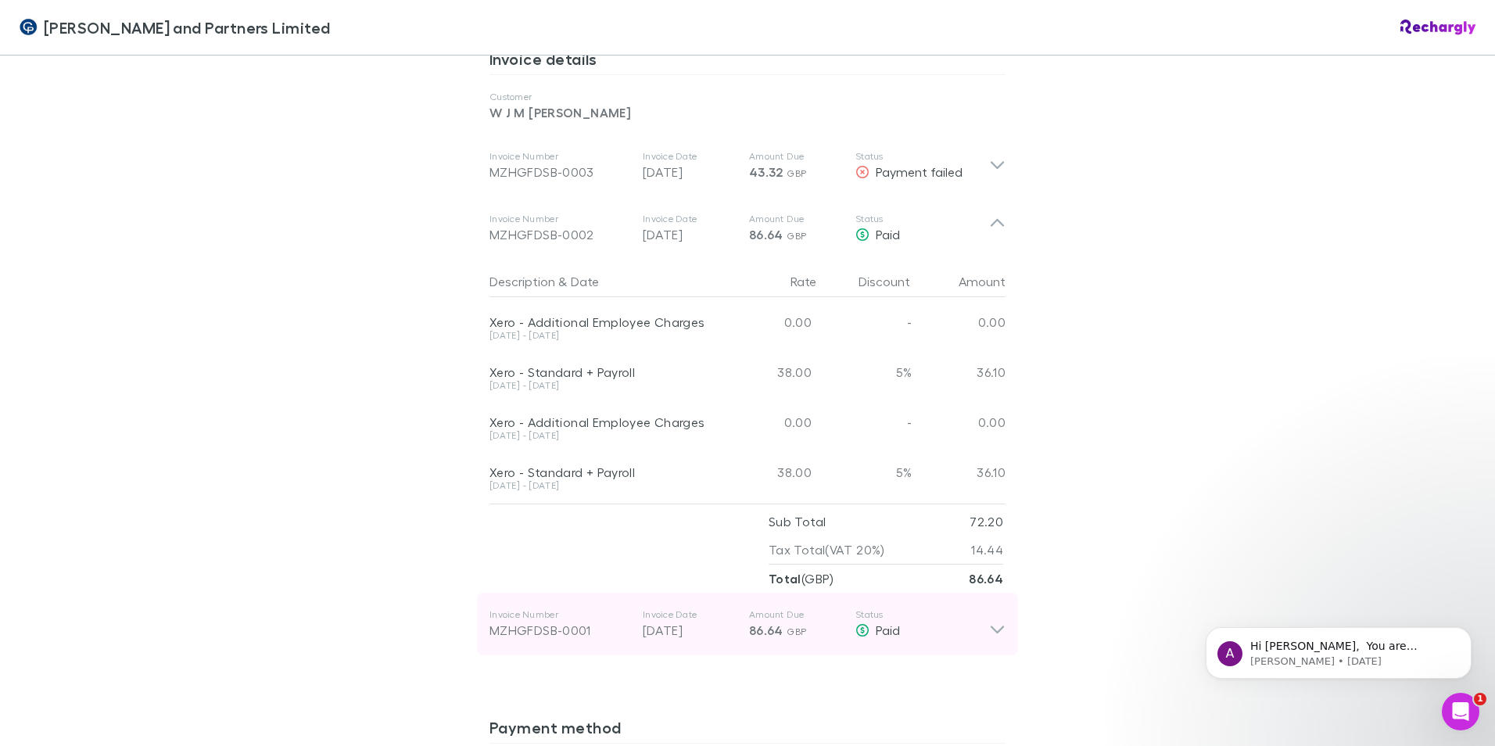
click at [989, 608] on icon at bounding box center [997, 623] width 16 height 31
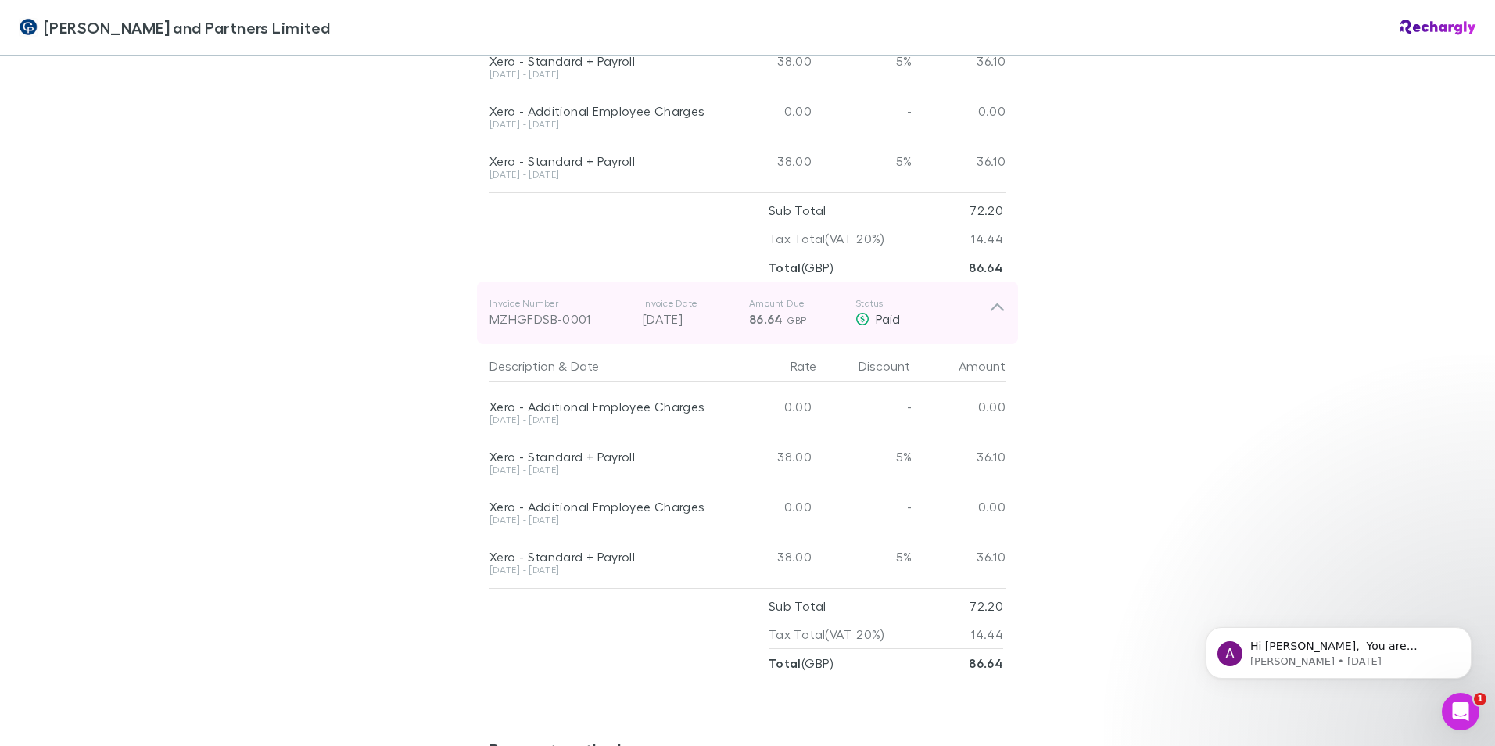
scroll to position [1173, 0]
click at [1001, 280] on div "Invoice Number MZHGFDSB-0001 Invoice Date 30 Jun 2025 Amount Due 86.64 GBP Stat…" at bounding box center [747, 311] width 541 height 63
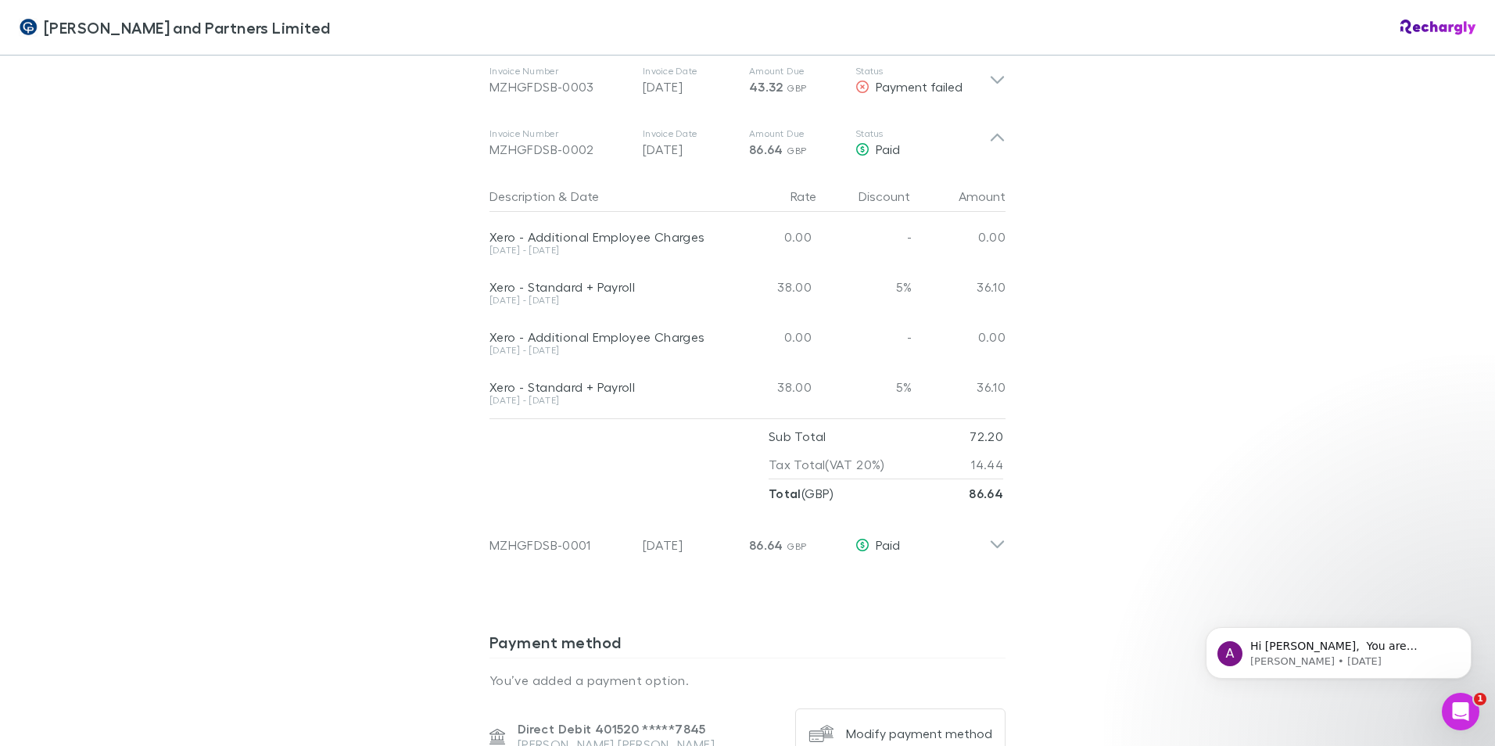
scroll to position [860, 0]
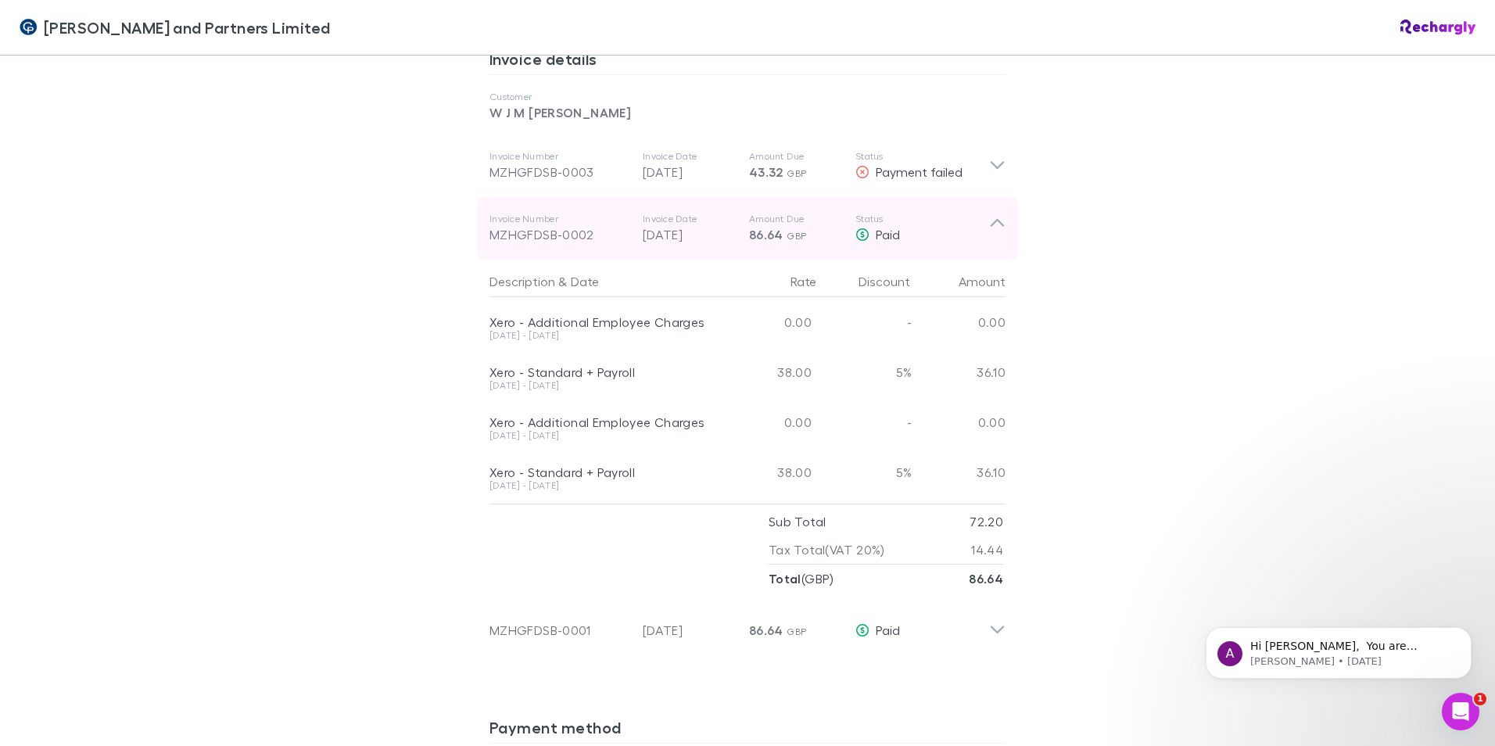
click at [993, 213] on icon at bounding box center [997, 228] width 16 height 31
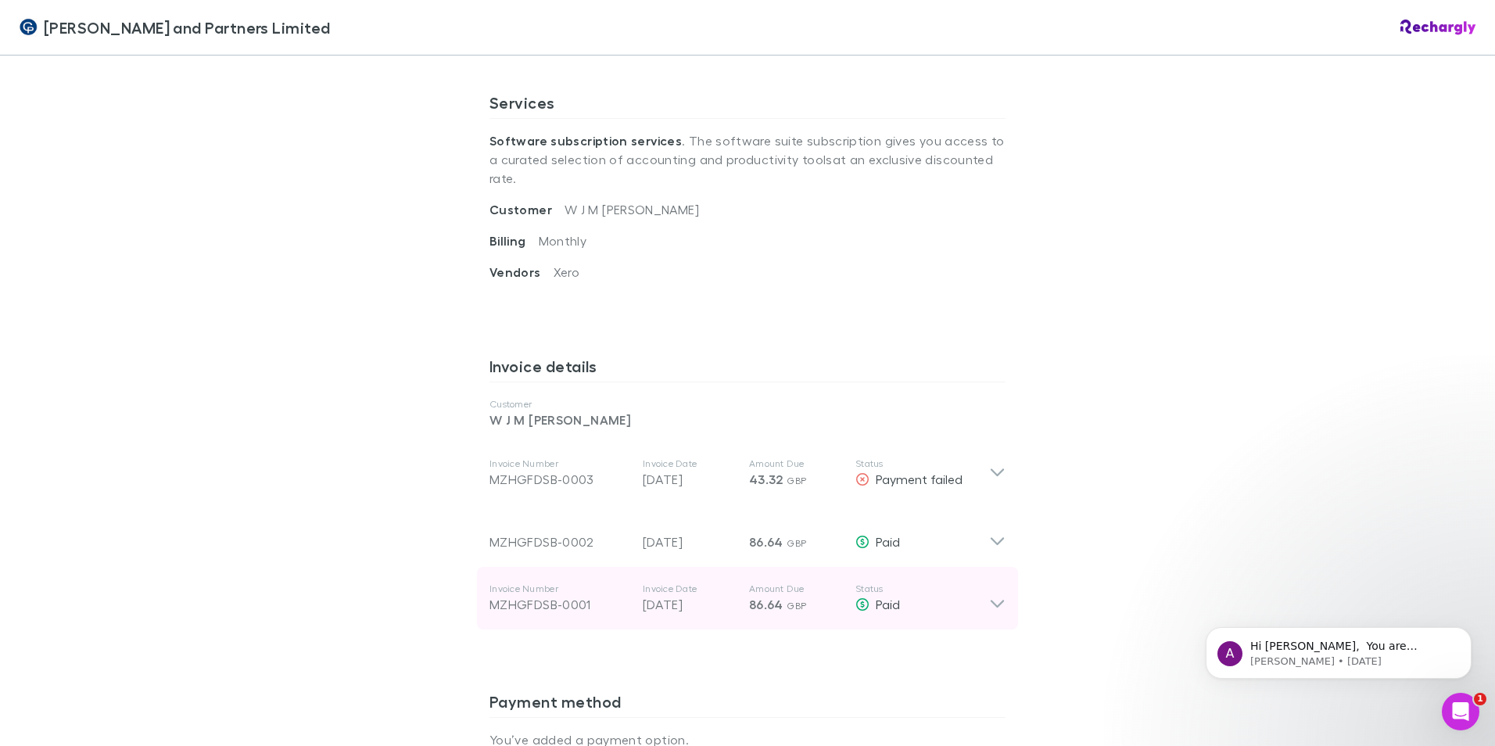
scroll to position [704, 0]
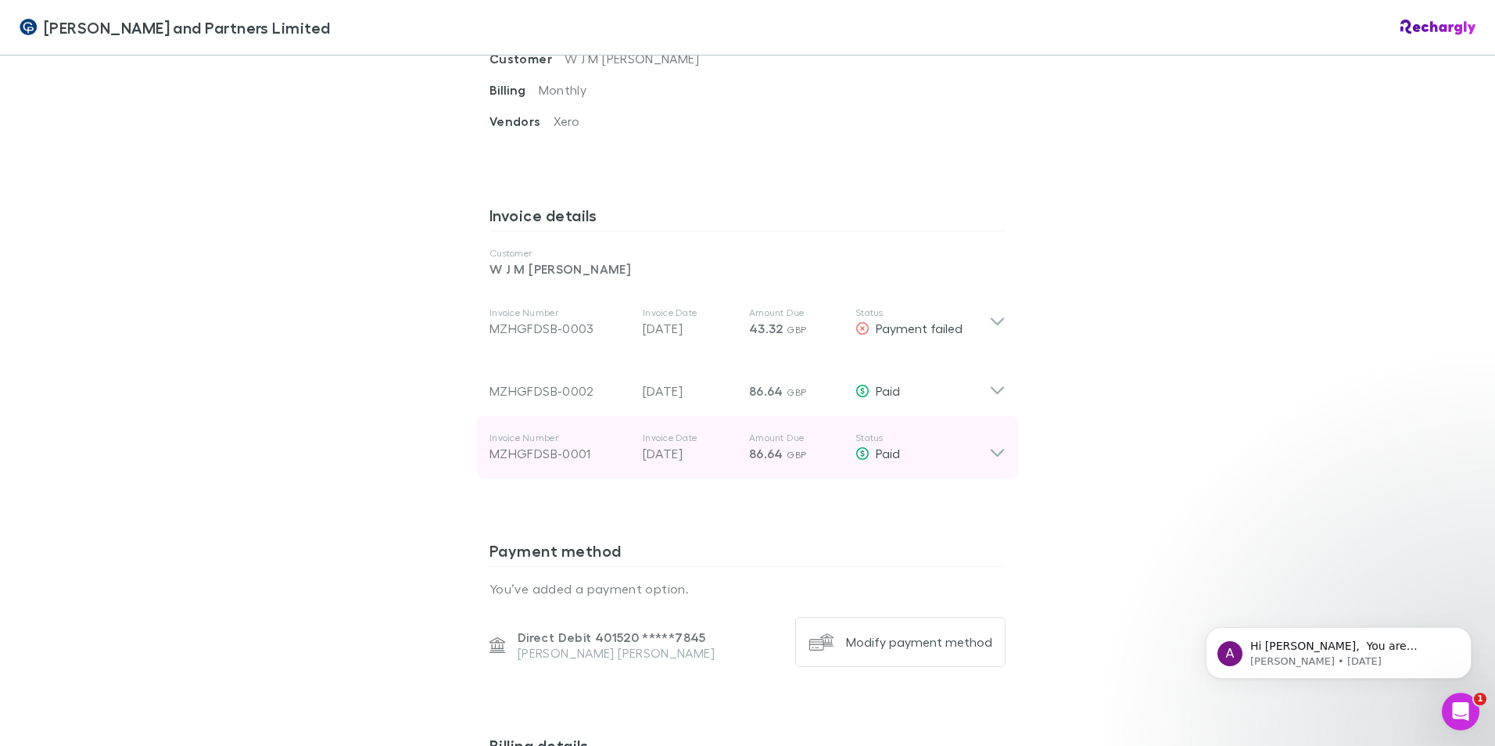
click at [1002, 416] on div "Invoice Number MZHGFDSB-0001 Invoice Date 30 Jun 2025 Amount Due 86.64 GBP Stat…" at bounding box center [747, 447] width 541 height 63
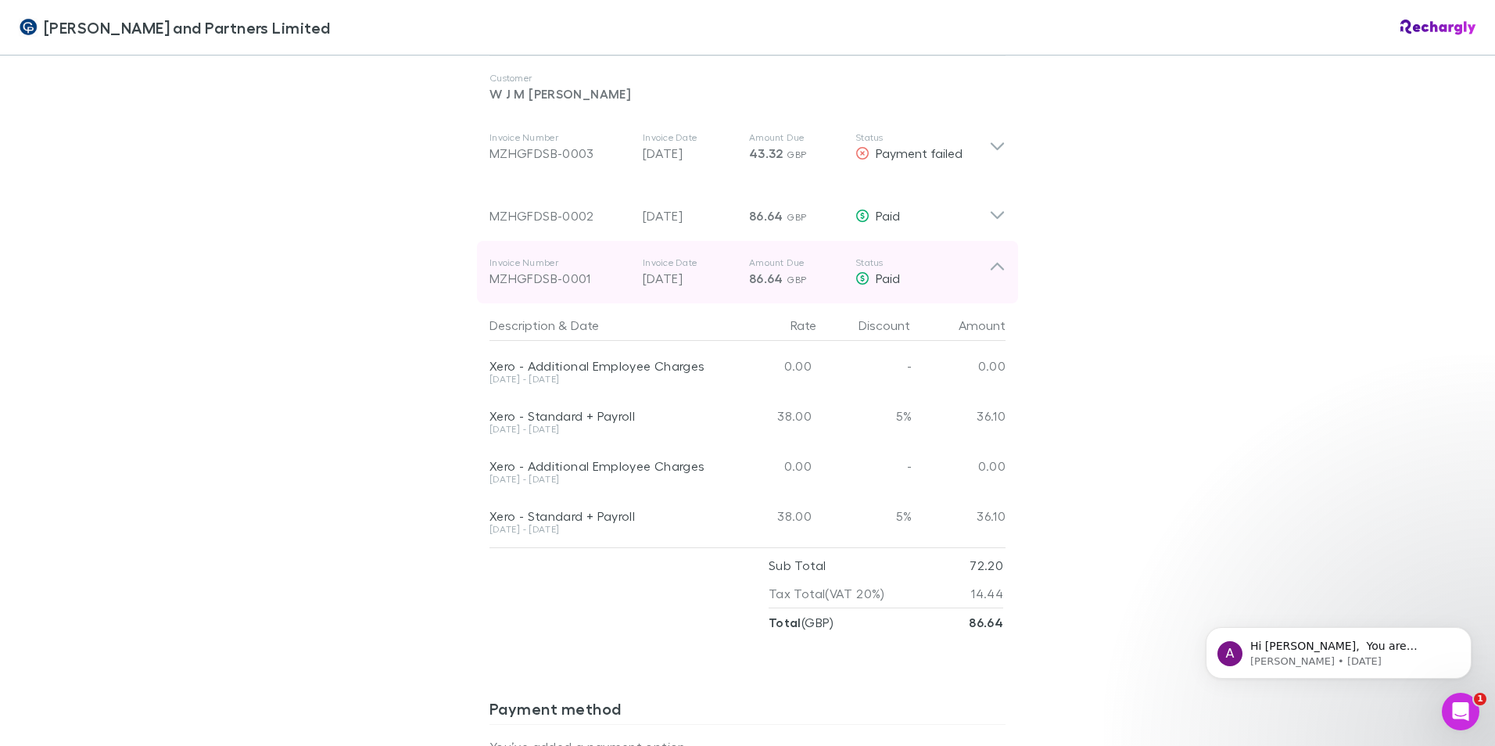
scroll to position [782, 0]
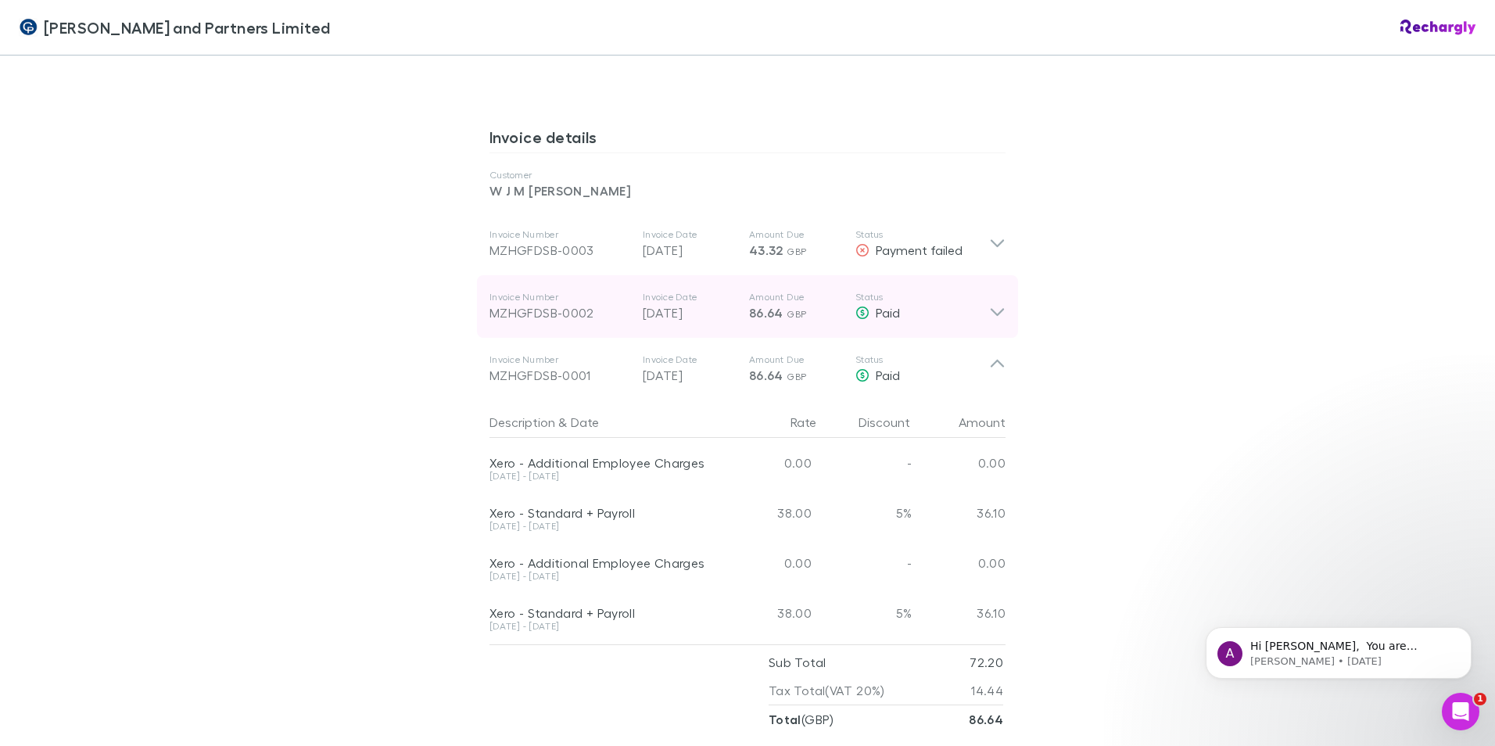
click at [993, 291] on icon at bounding box center [997, 306] width 16 height 31
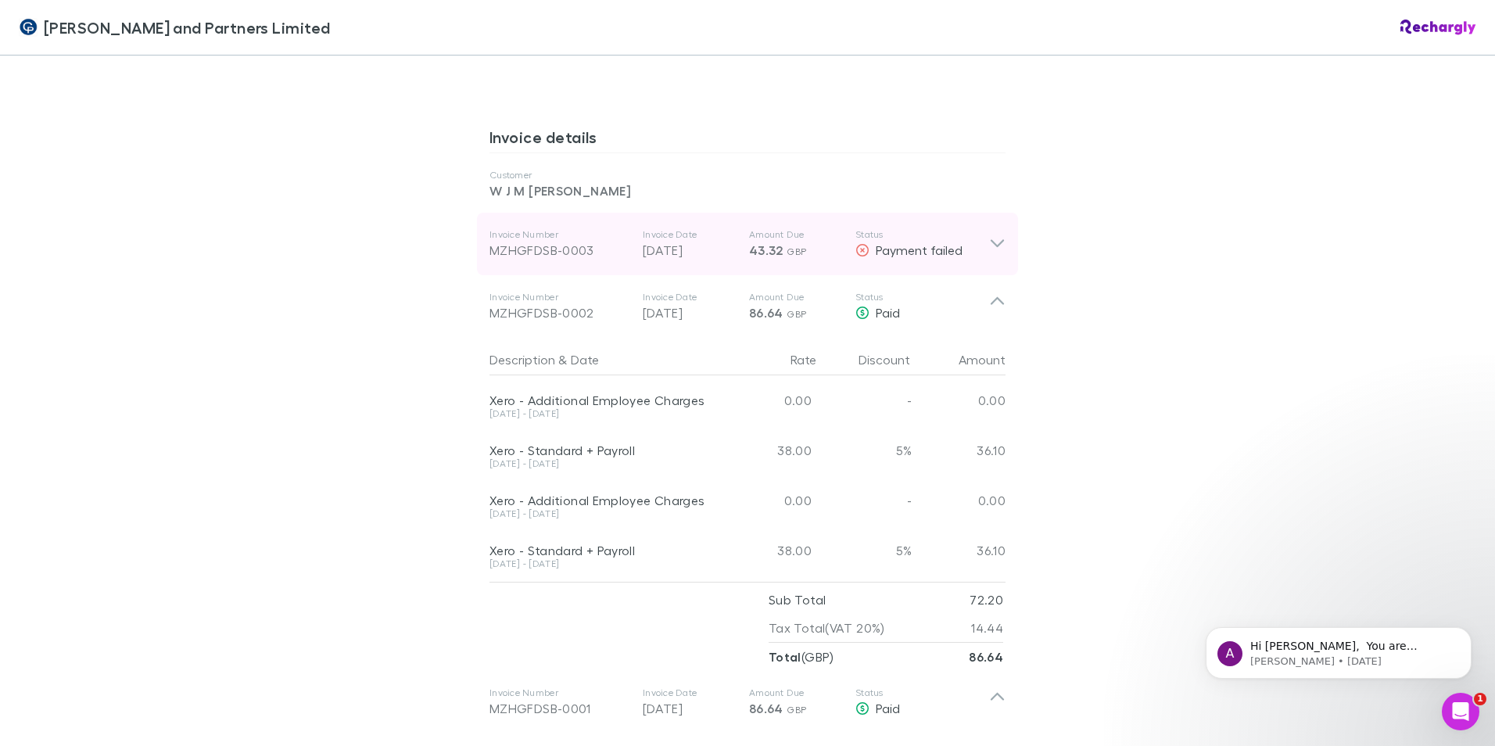
click at [994, 213] on div "Invoice Number MZHGFDSB-0003 Invoice Date 30 Aug 2025 Amount Due 43.32 GBP Stat…" at bounding box center [747, 244] width 541 height 63
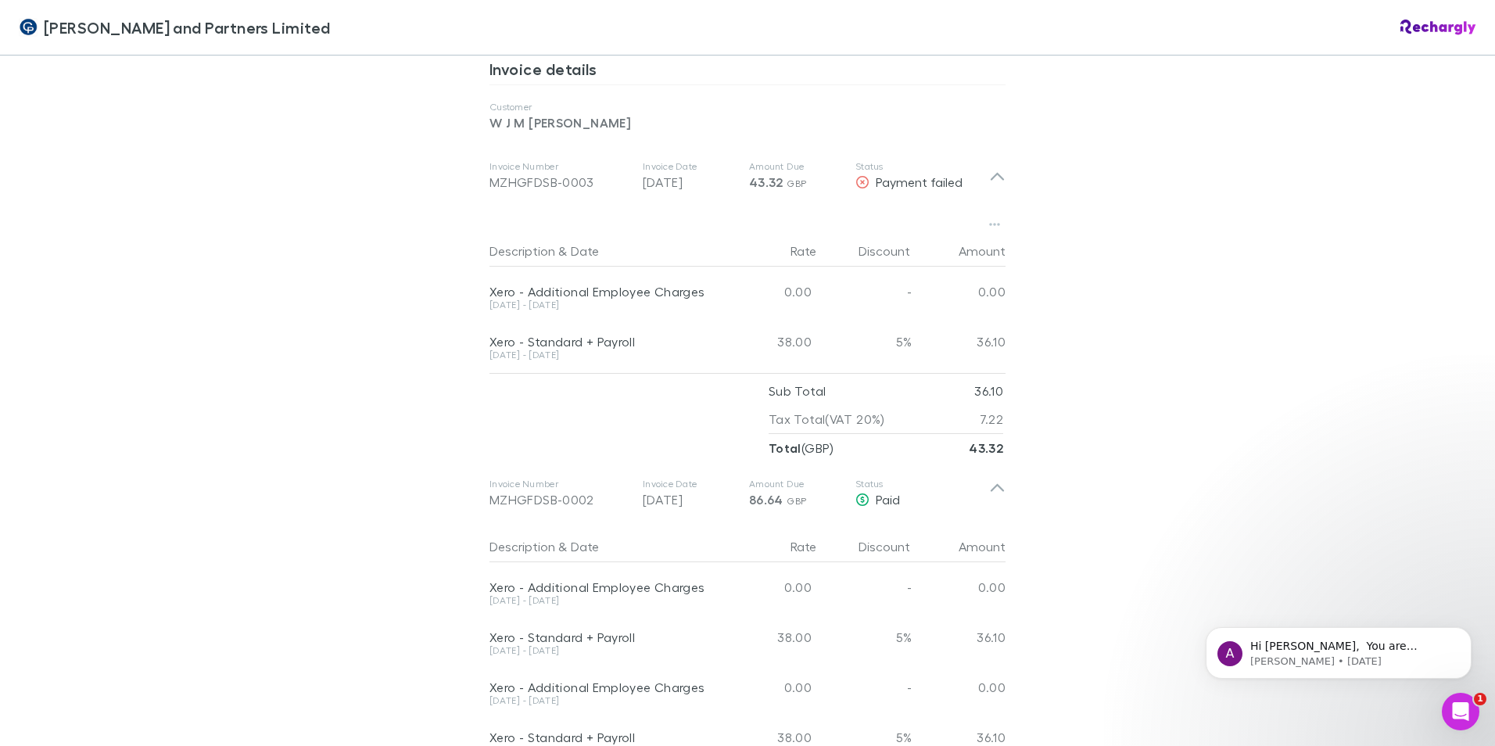
scroll to position [860, 0]
